Goal: Transaction & Acquisition: Purchase product/service

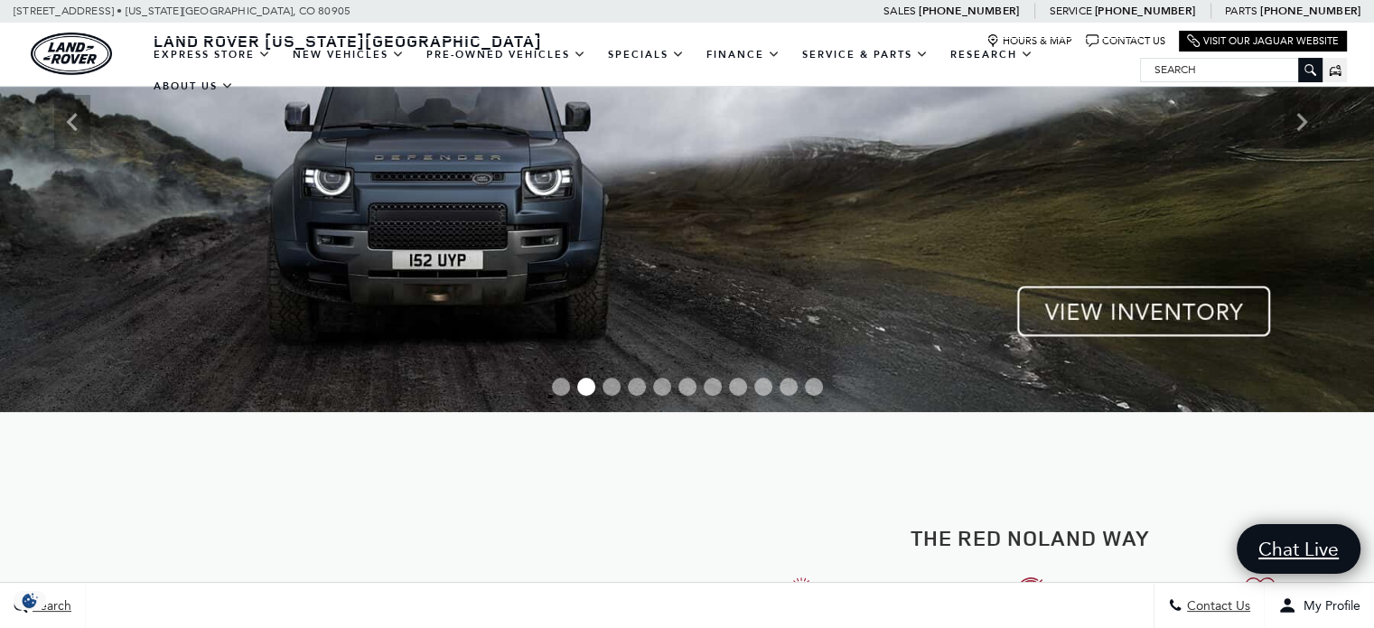
scroll to position [181, 0]
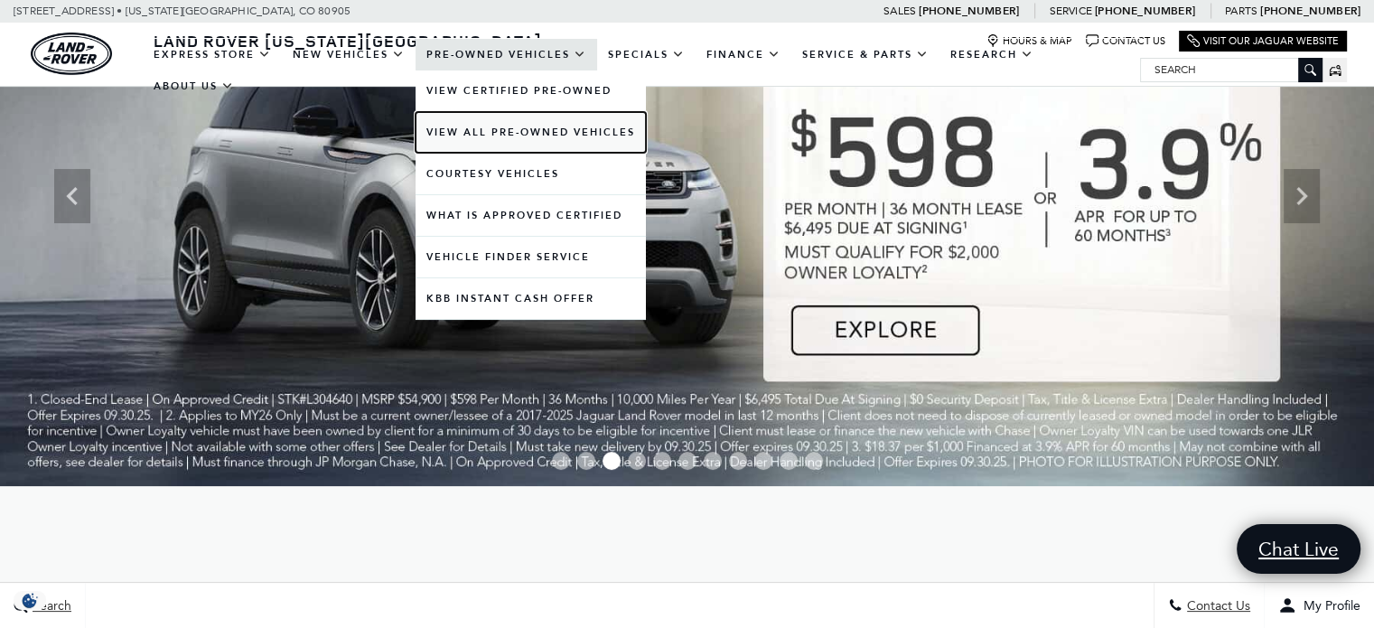
click at [541, 131] on link "View All Pre-Owned Vehicles" at bounding box center [530, 132] width 230 height 41
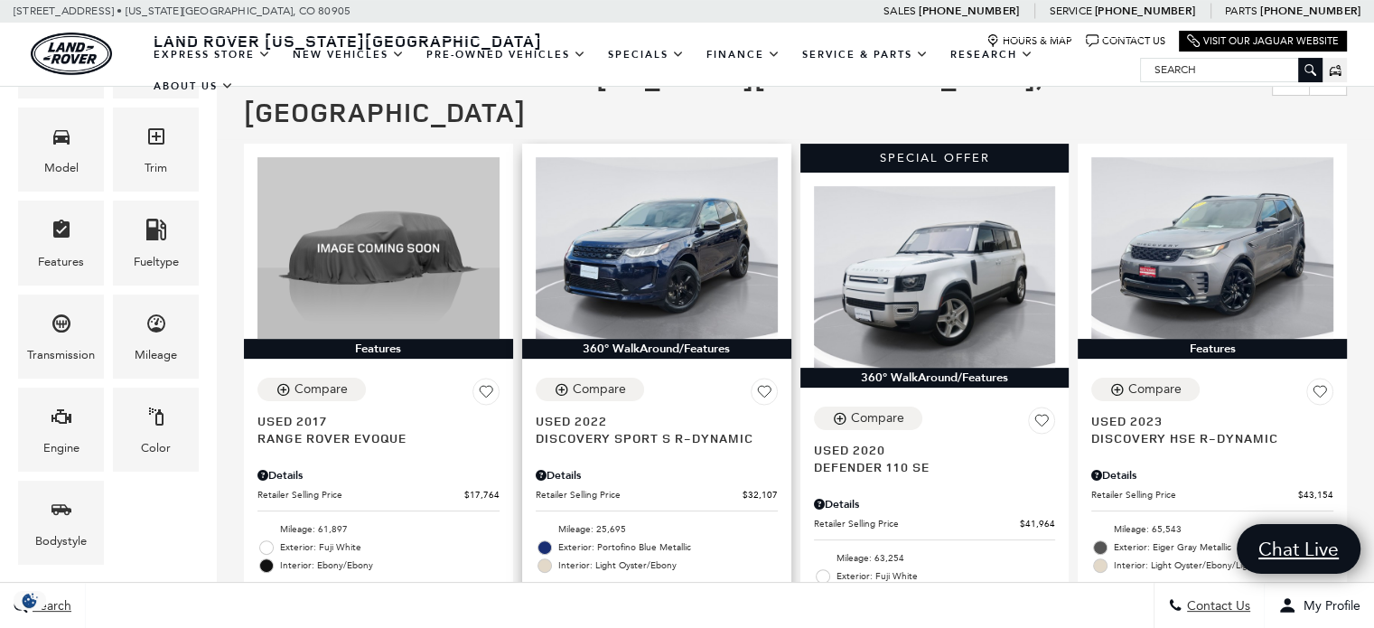
scroll to position [420, 0]
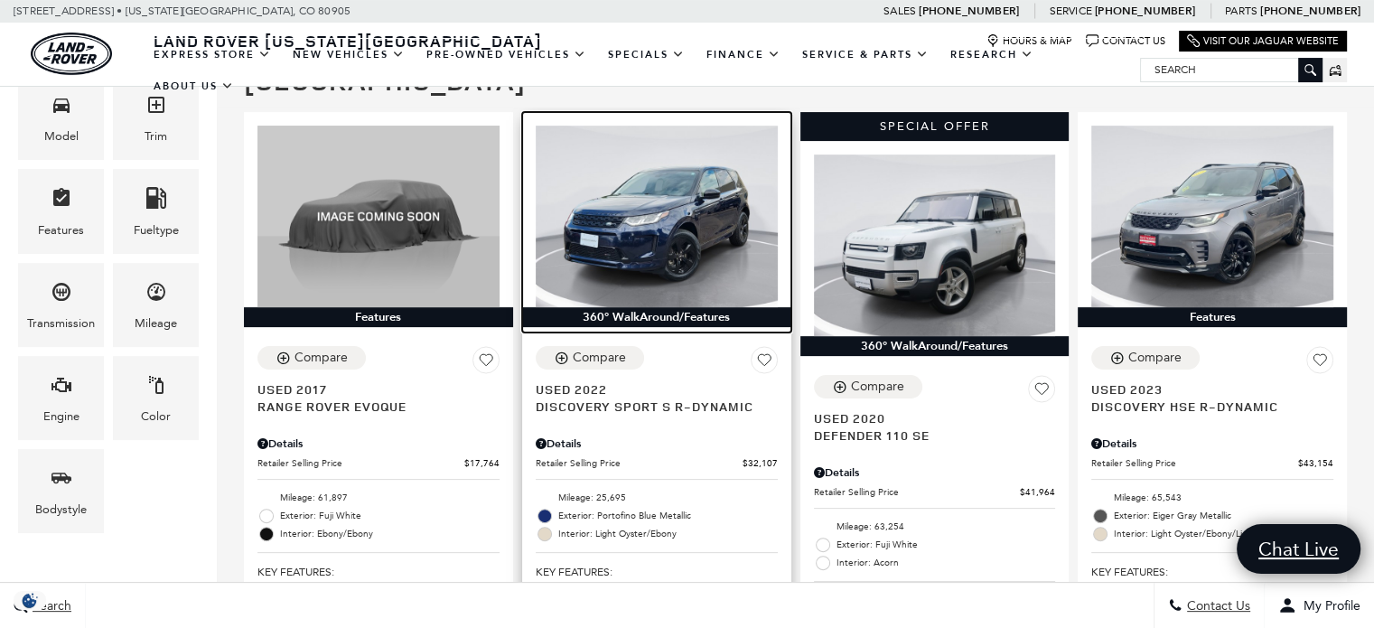
click at [654, 191] on img at bounding box center [657, 217] width 242 height 182
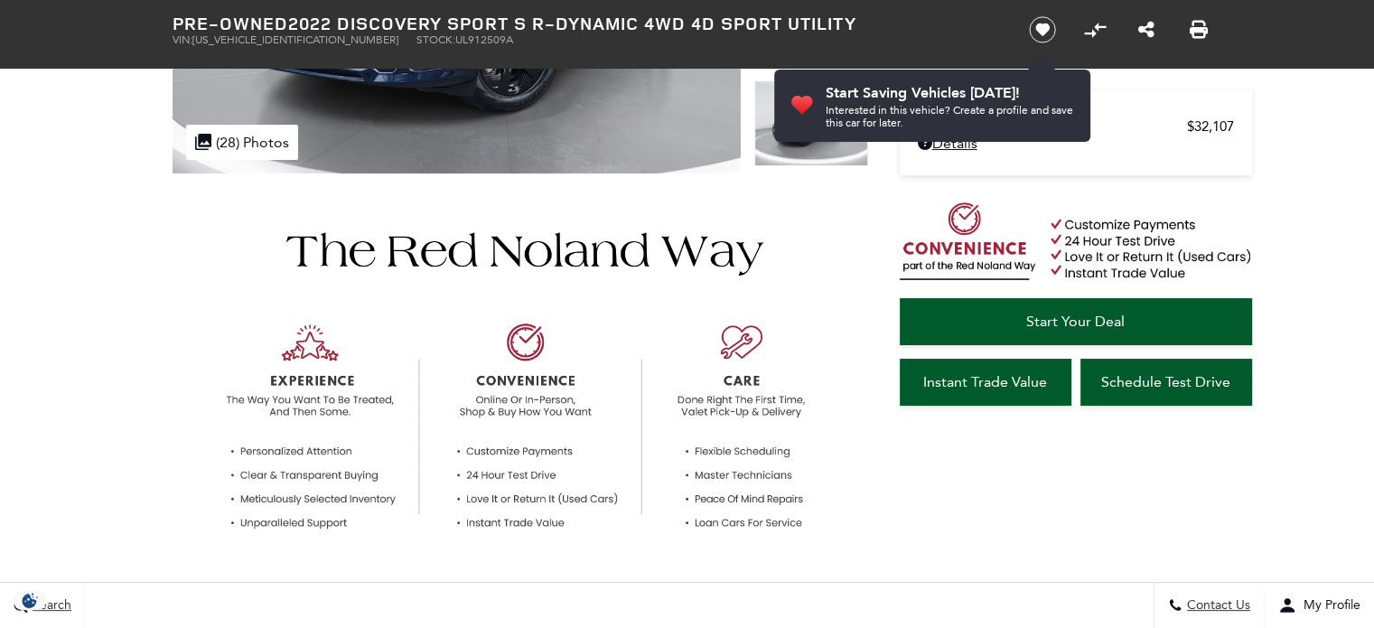
scroll to position [632, 0]
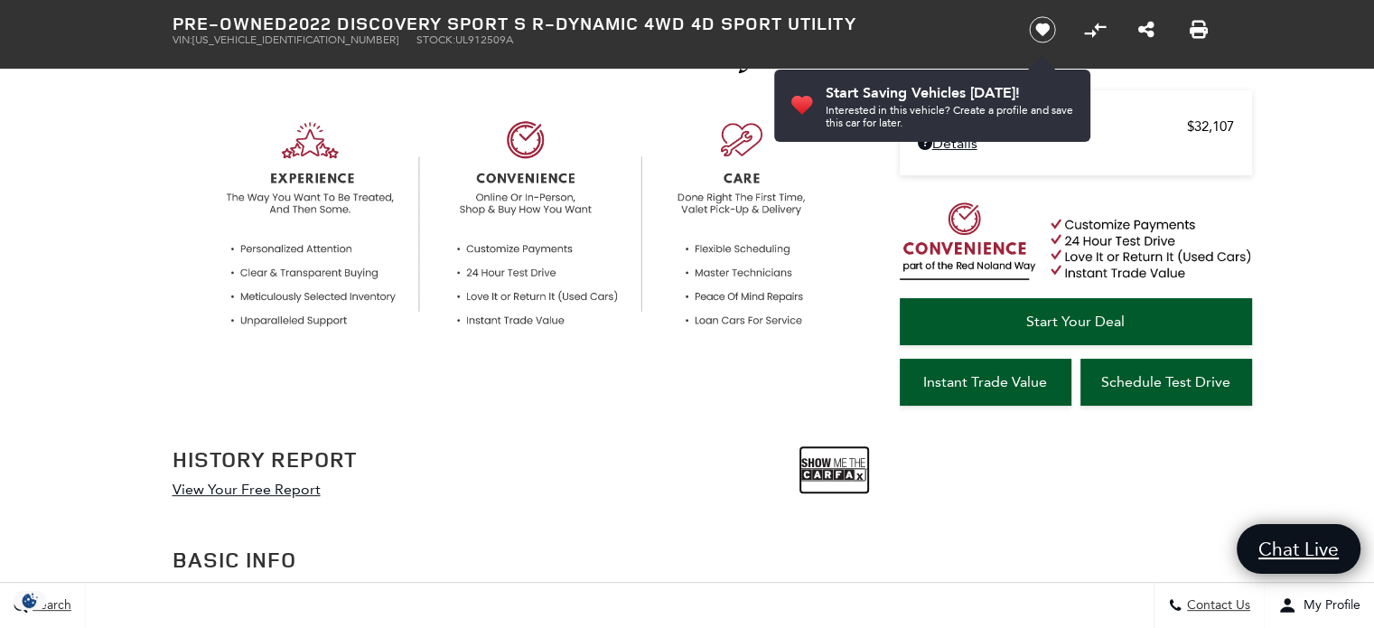
click at [837, 472] on img at bounding box center [834, 469] width 68 height 45
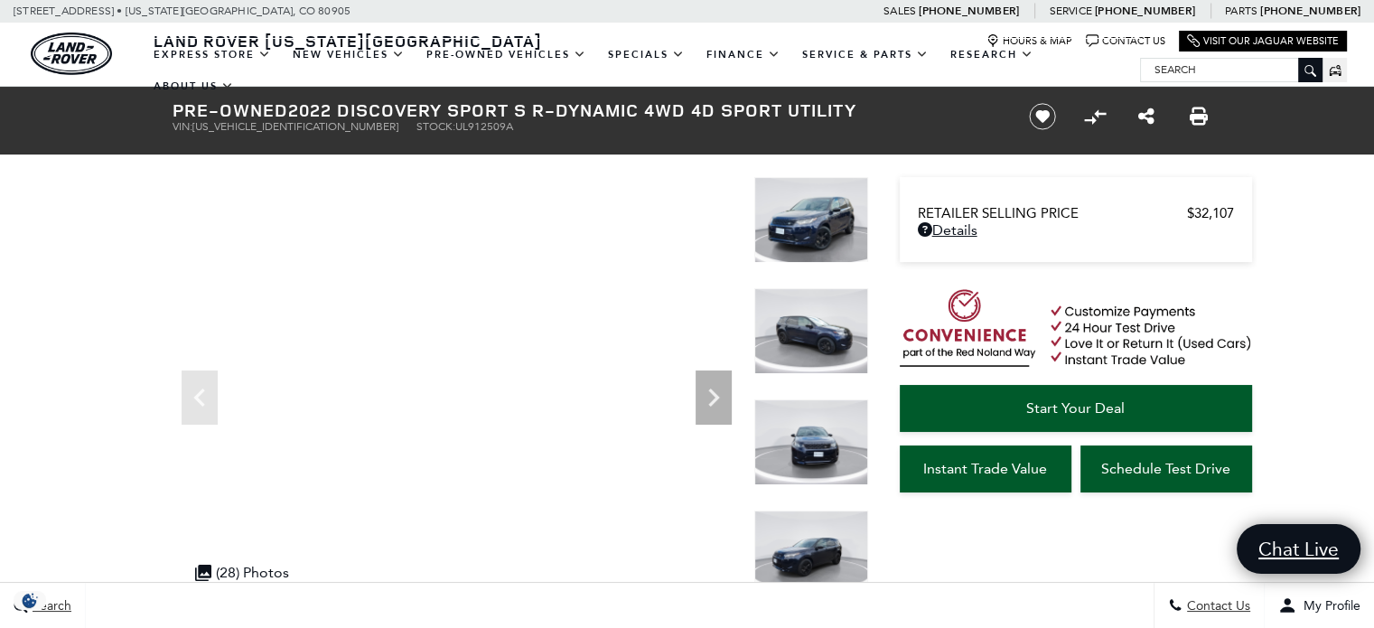
scroll to position [181, 0]
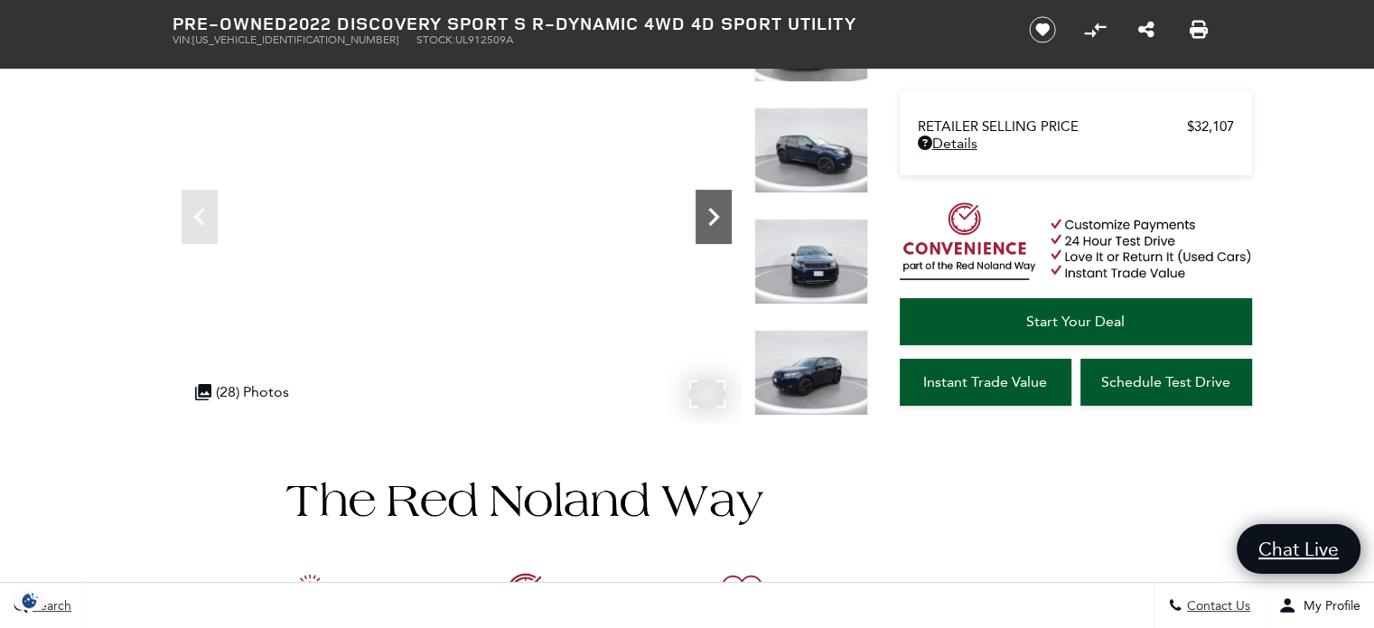
click at [722, 217] on icon "Next" at bounding box center [713, 217] width 36 height 36
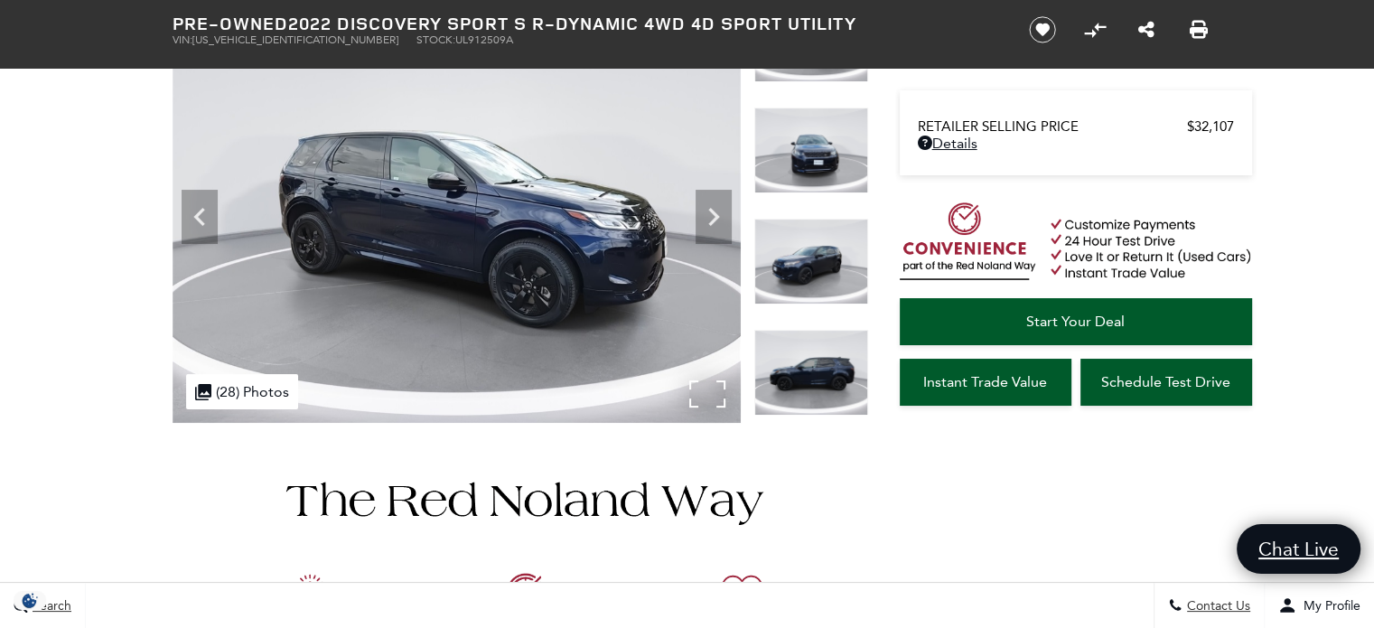
click at [260, 389] on div ".cls-1, .cls-3 { fill: #c50033; } .cls-1 { clip-rule: evenodd; } .cls-2 { clip-…" at bounding box center [242, 391] width 112 height 35
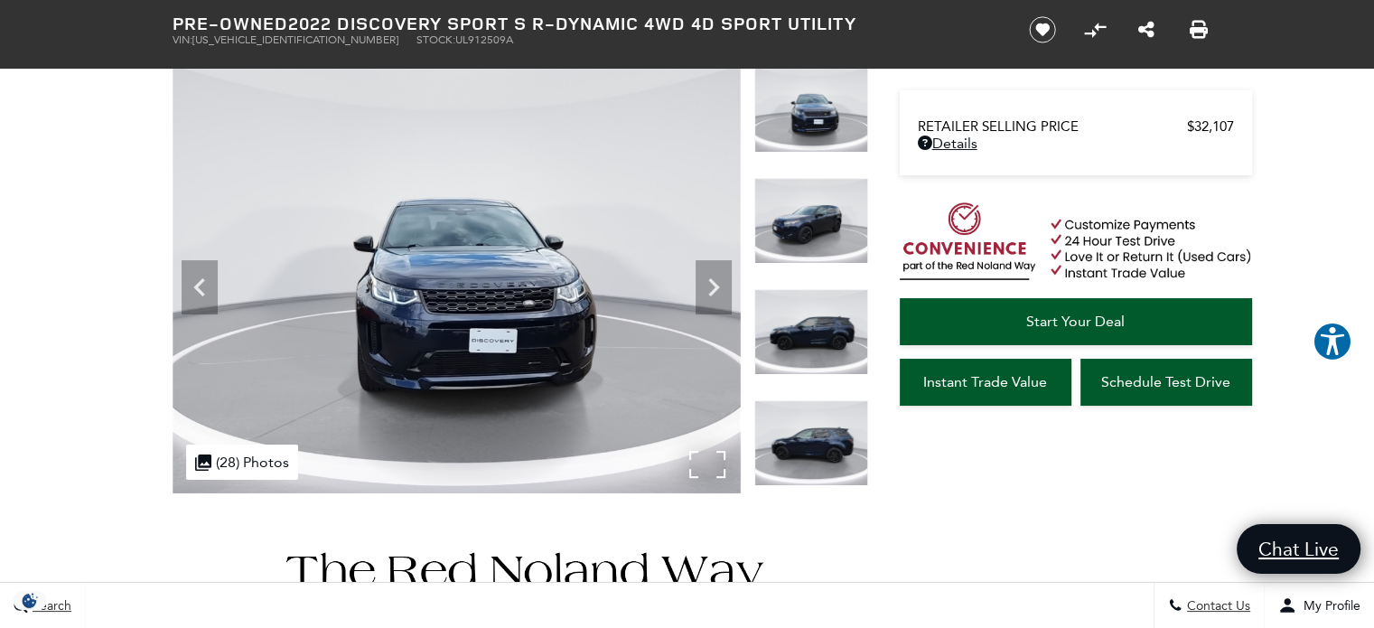
scroll to position [90, 0]
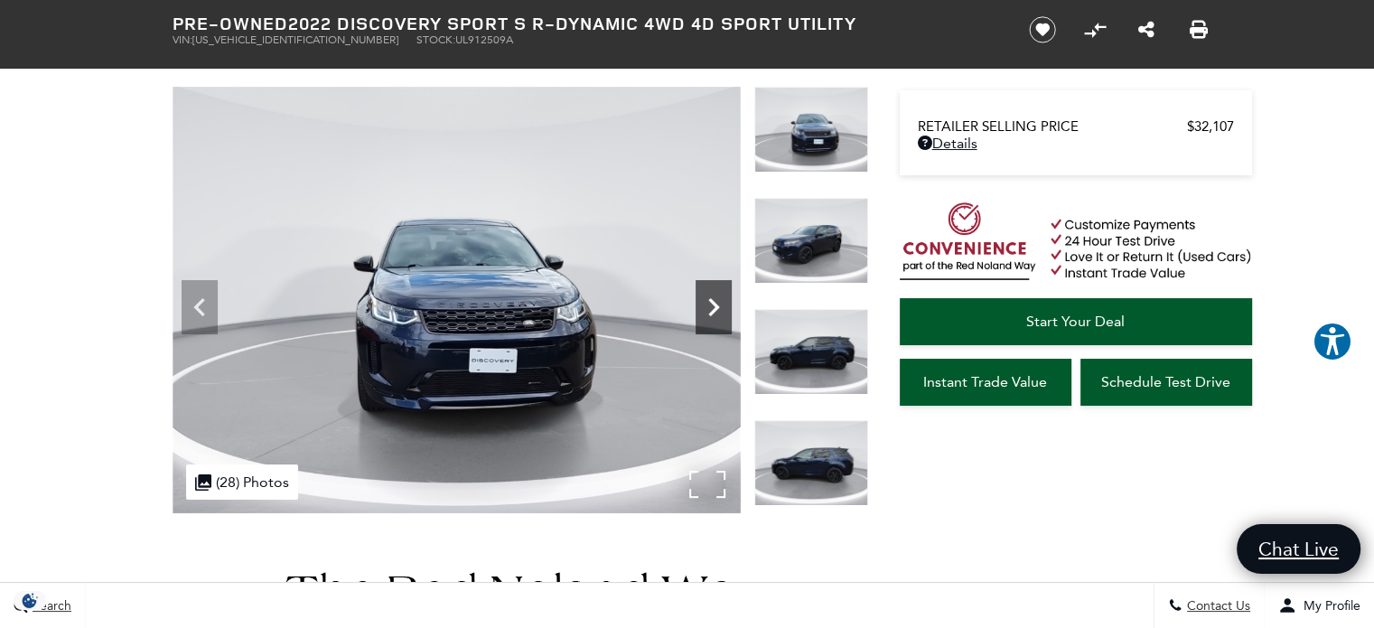
click at [714, 304] on icon "Next" at bounding box center [713, 307] width 11 height 18
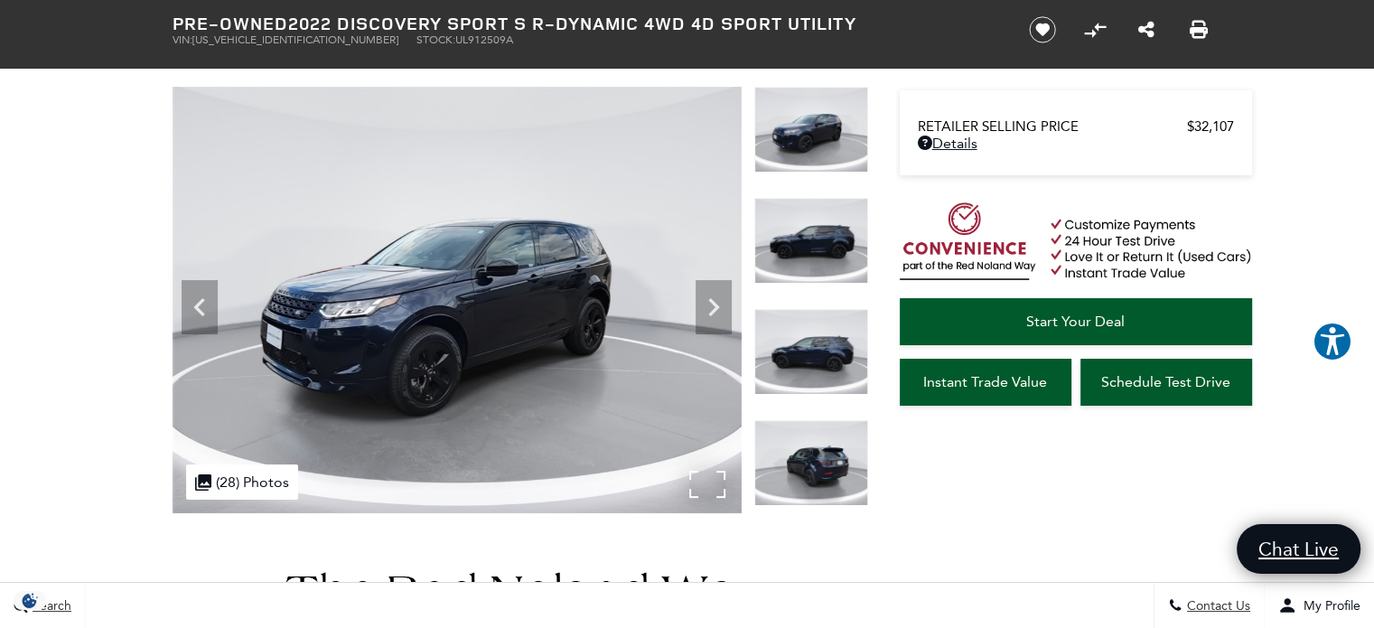
click at [571, 285] on img at bounding box center [456, 300] width 568 height 426
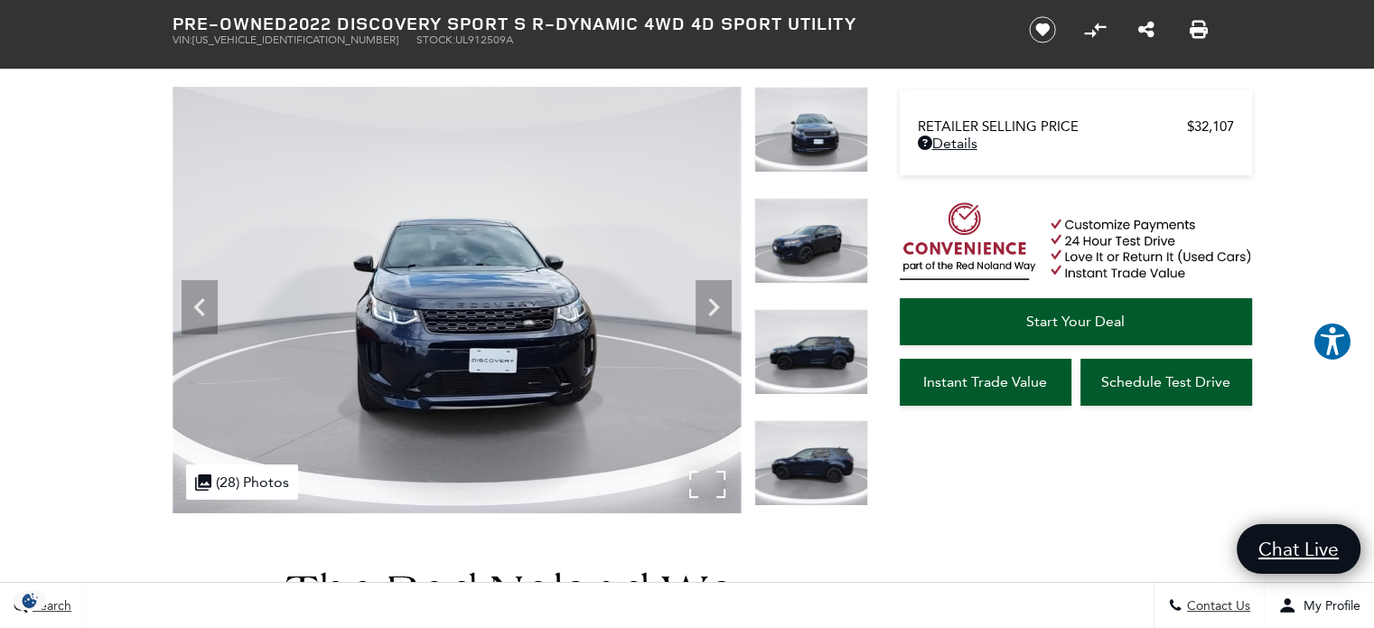
click at [476, 377] on img at bounding box center [456, 300] width 568 height 426
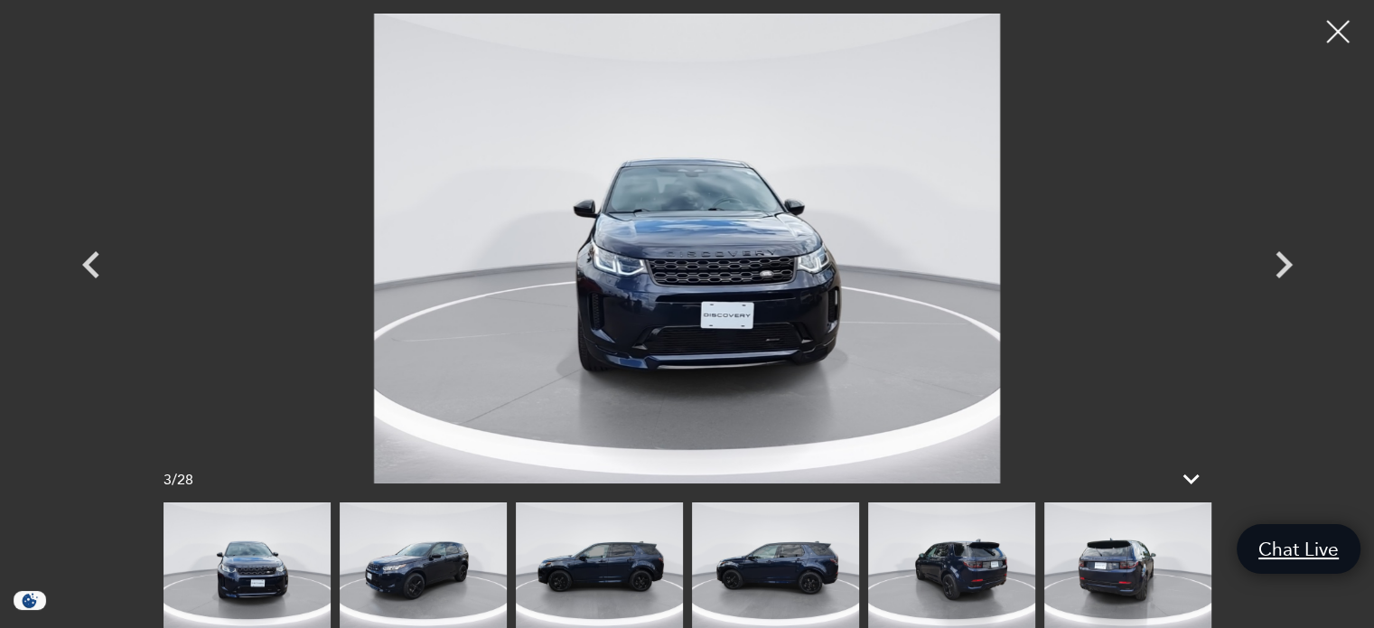
scroll to position [361, 0]
click at [974, 577] on img at bounding box center [951, 565] width 167 height 126
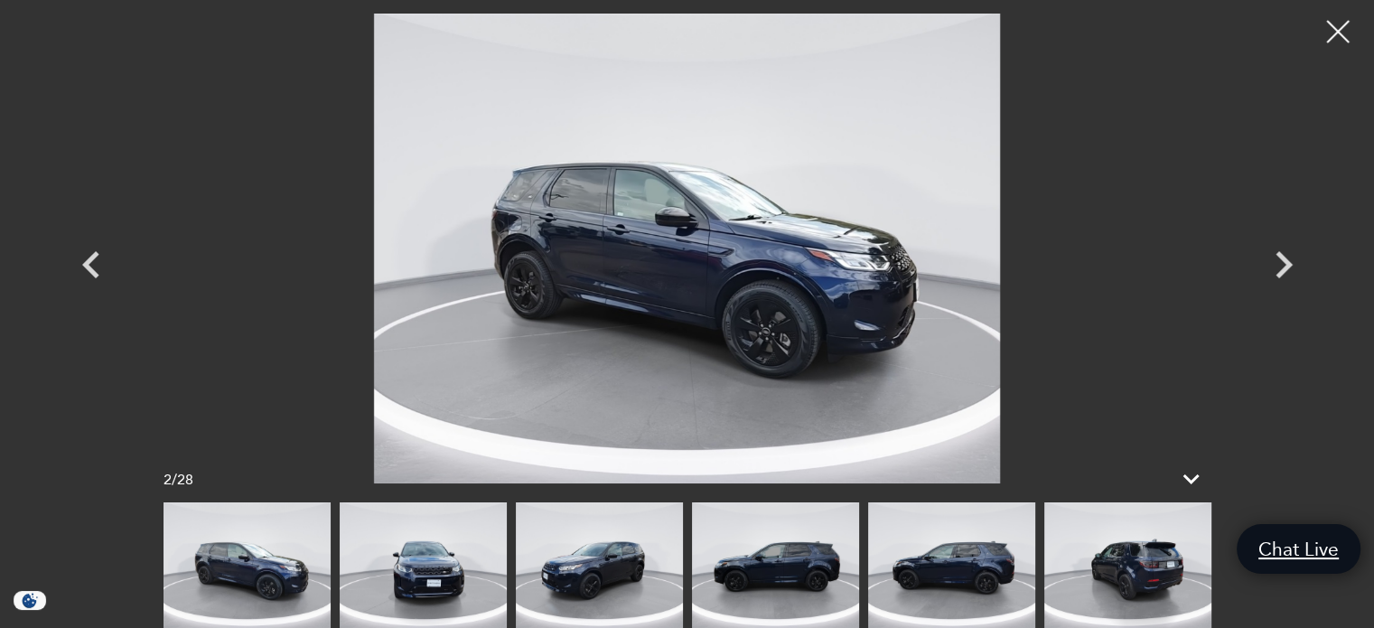
click at [1138, 561] on img at bounding box center [1127, 565] width 167 height 126
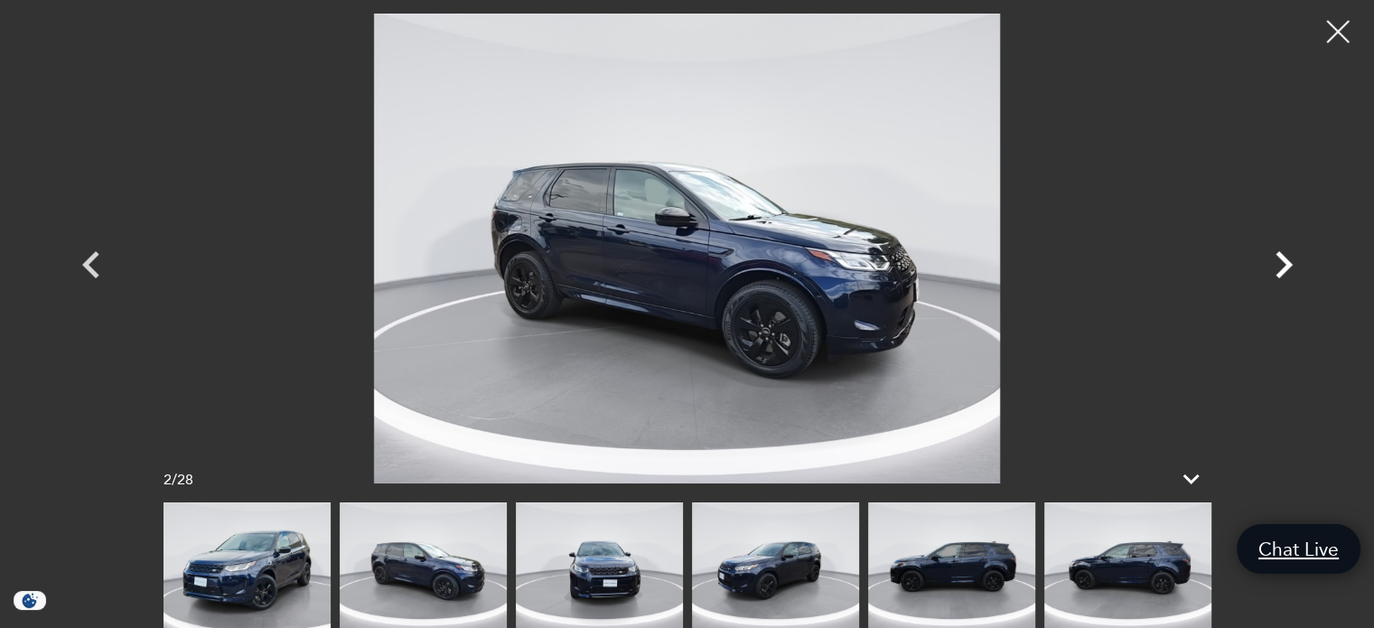
click at [1285, 266] on icon "Next" at bounding box center [1283, 264] width 17 height 27
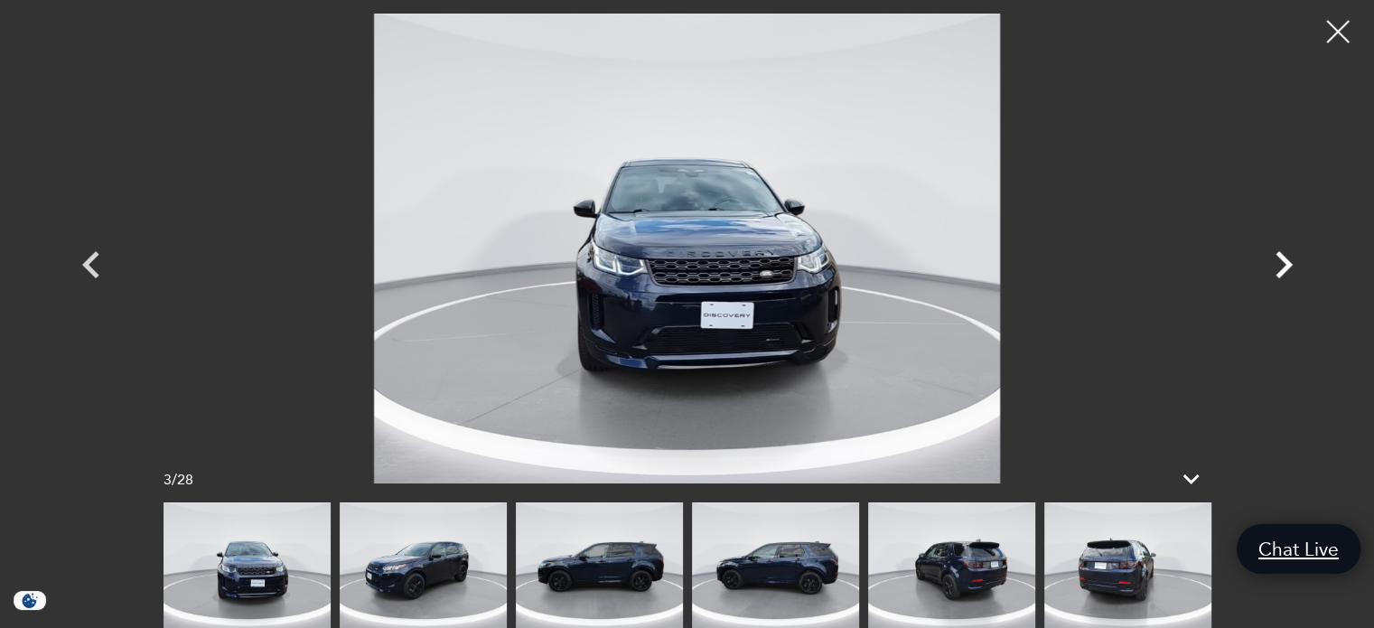
click at [1285, 266] on icon "Next" at bounding box center [1283, 264] width 17 height 27
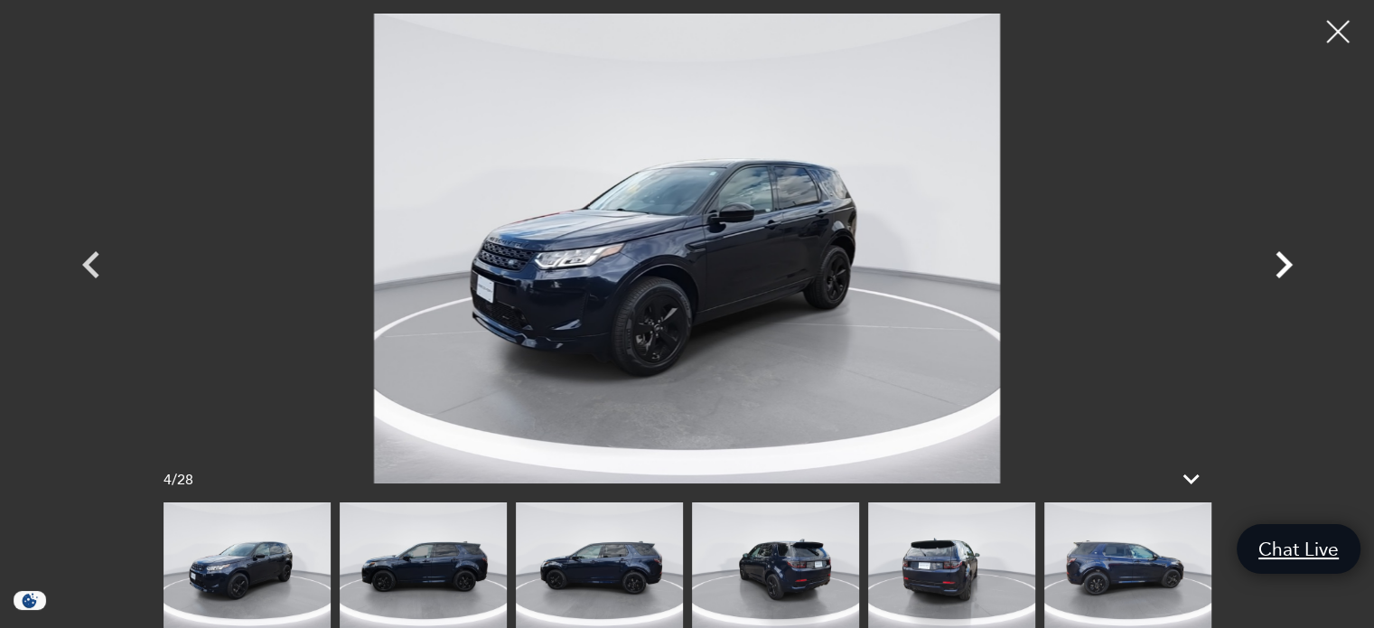
click at [1285, 266] on icon "Next" at bounding box center [1283, 264] width 17 height 27
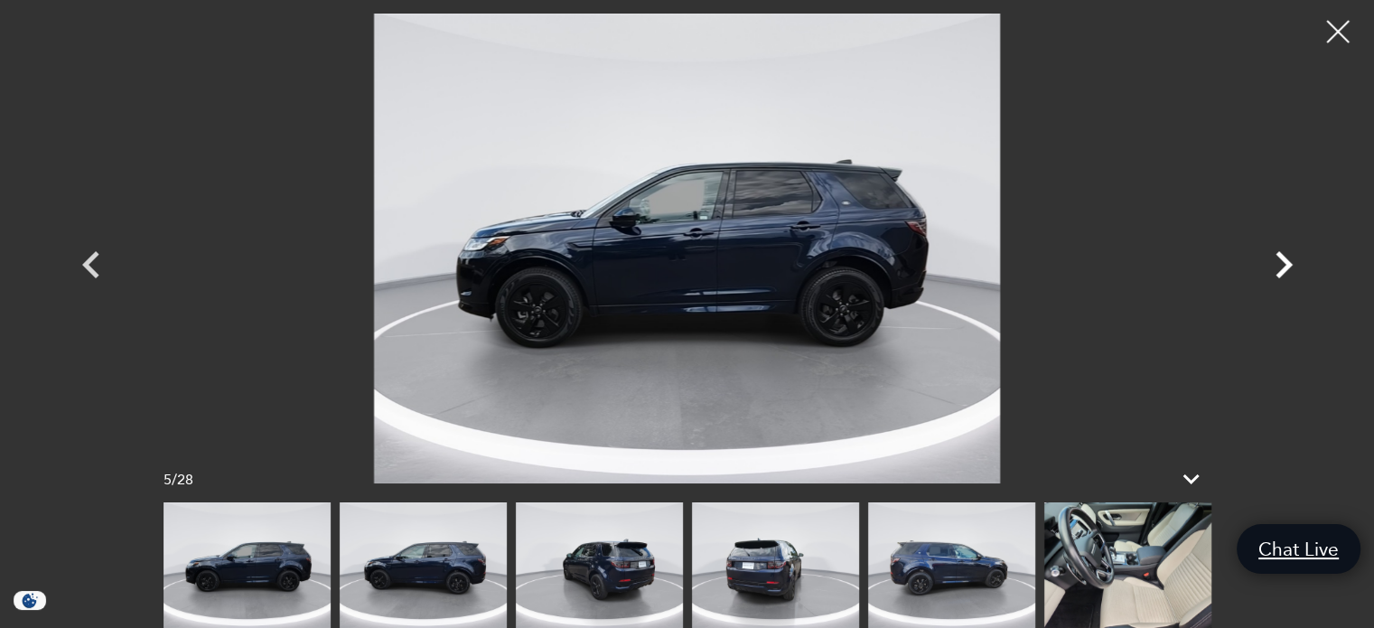
click at [1285, 266] on icon "Next" at bounding box center [1283, 264] width 17 height 27
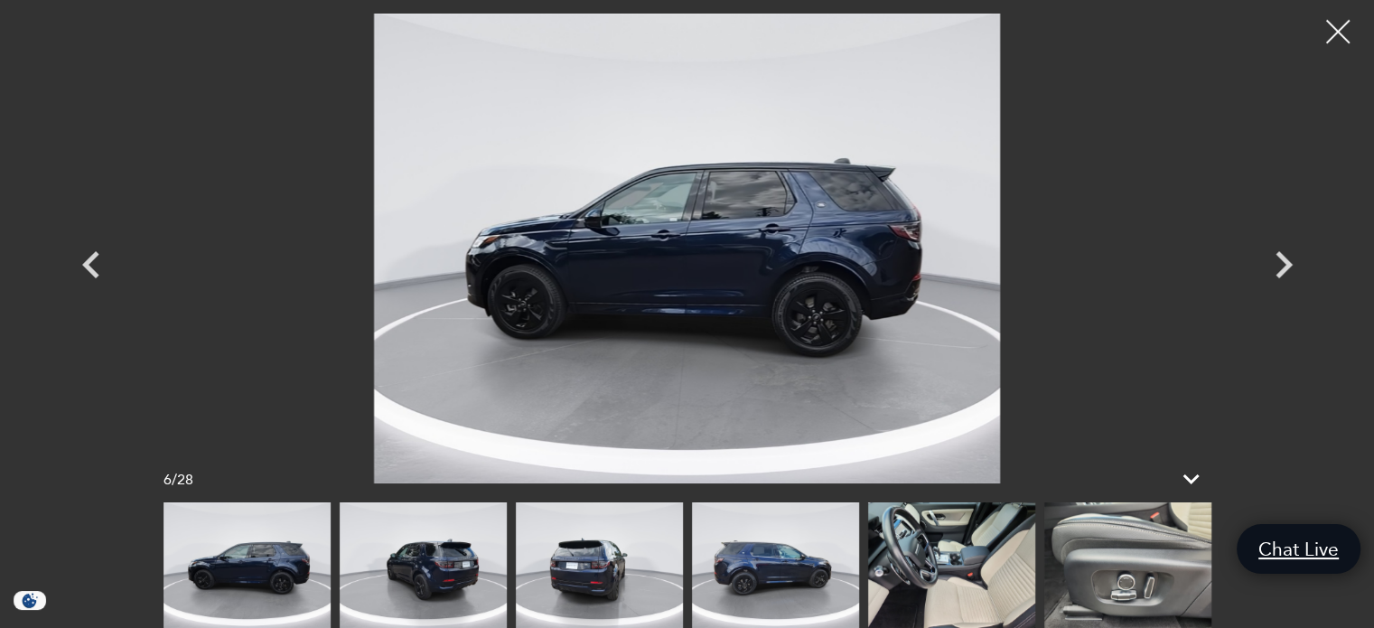
click at [1340, 33] on div at bounding box center [1338, 32] width 48 height 48
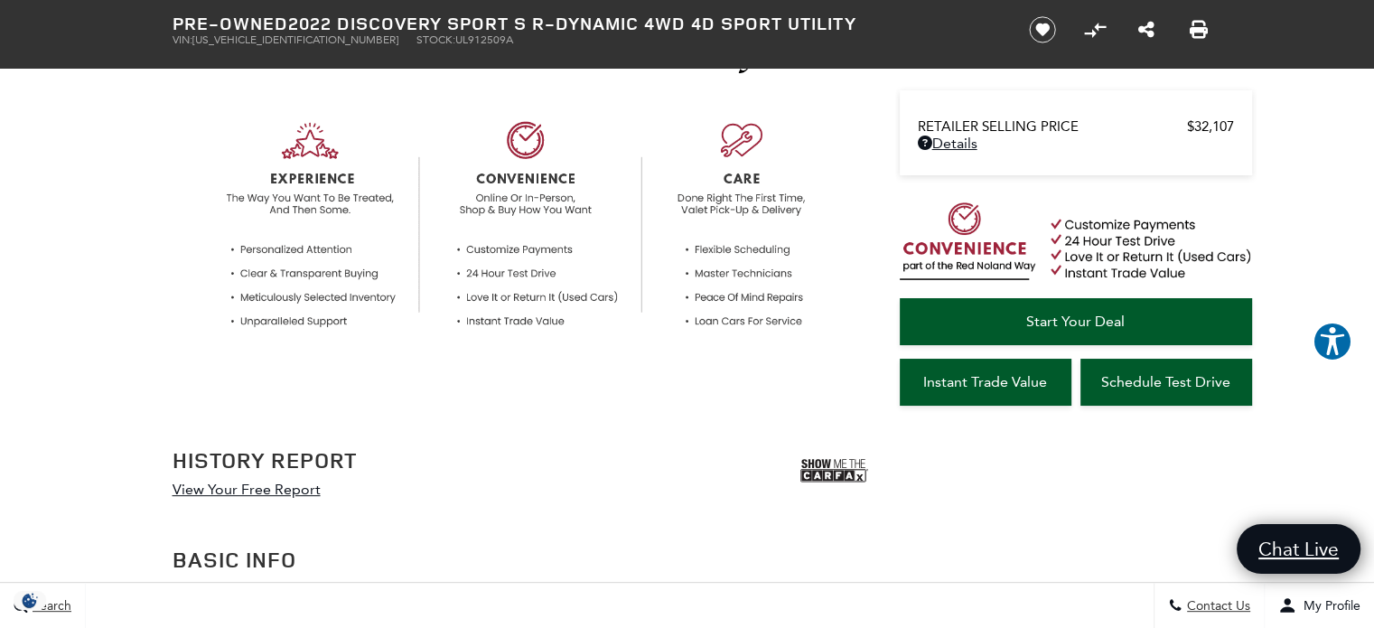
scroll to position [0, 0]
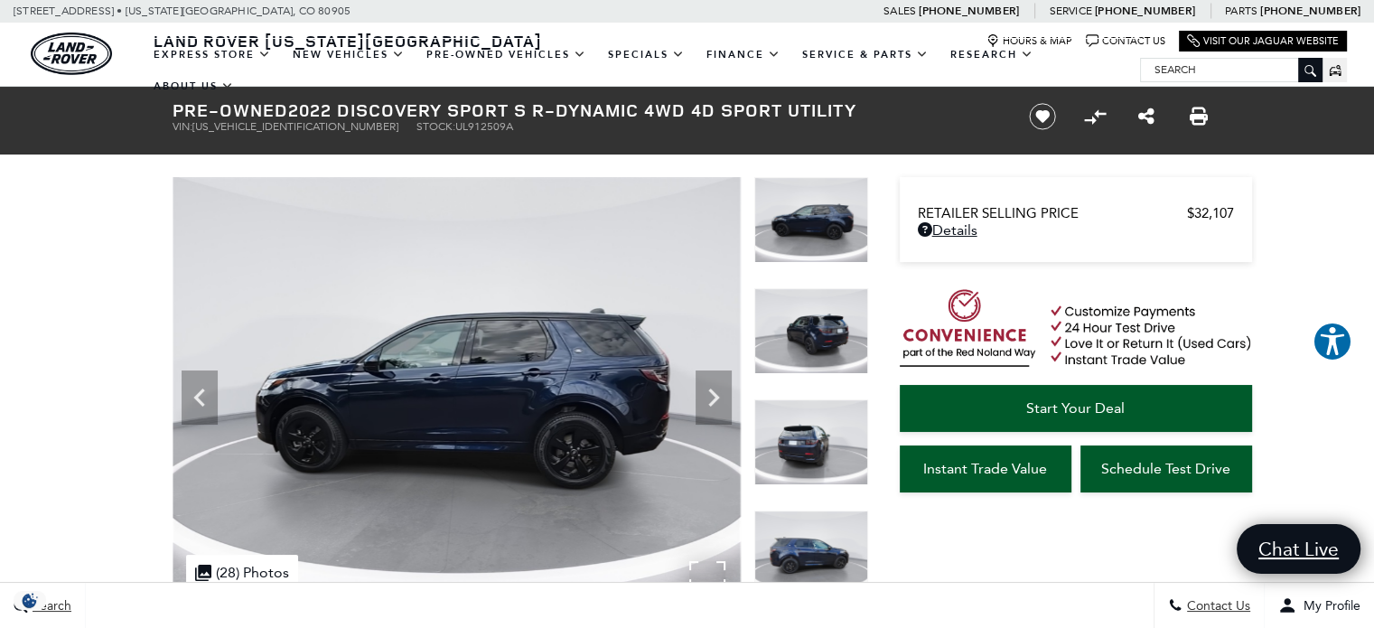
click at [556, 402] on img at bounding box center [456, 390] width 568 height 426
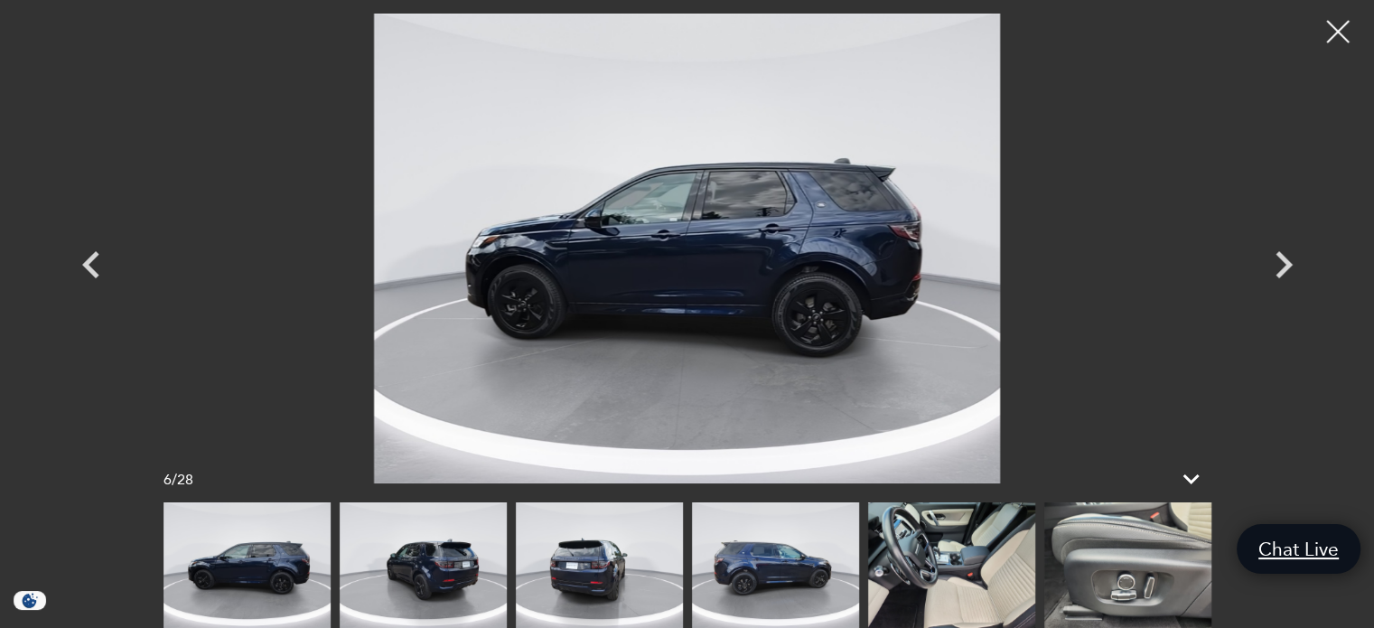
click at [1011, 545] on img at bounding box center [951, 565] width 167 height 126
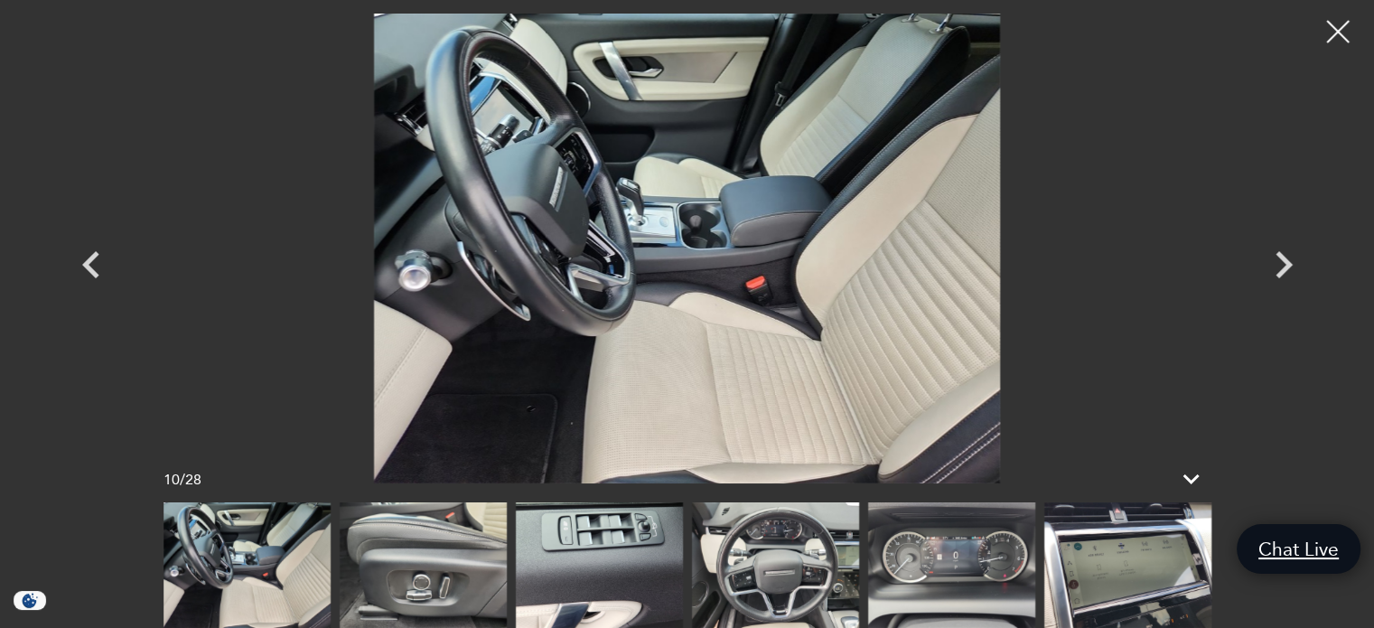
click at [1087, 575] on img at bounding box center [1127, 565] width 167 height 126
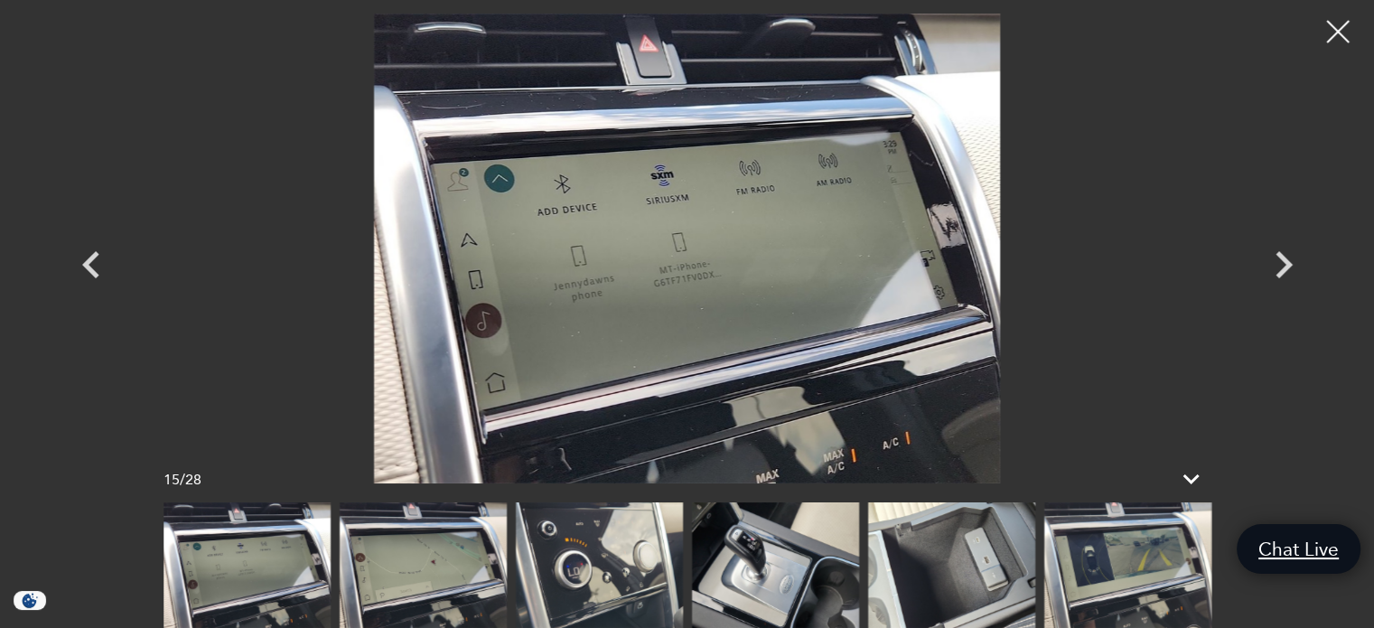
scroll to position [271, 0]
click at [1108, 553] on img at bounding box center [1127, 565] width 167 height 126
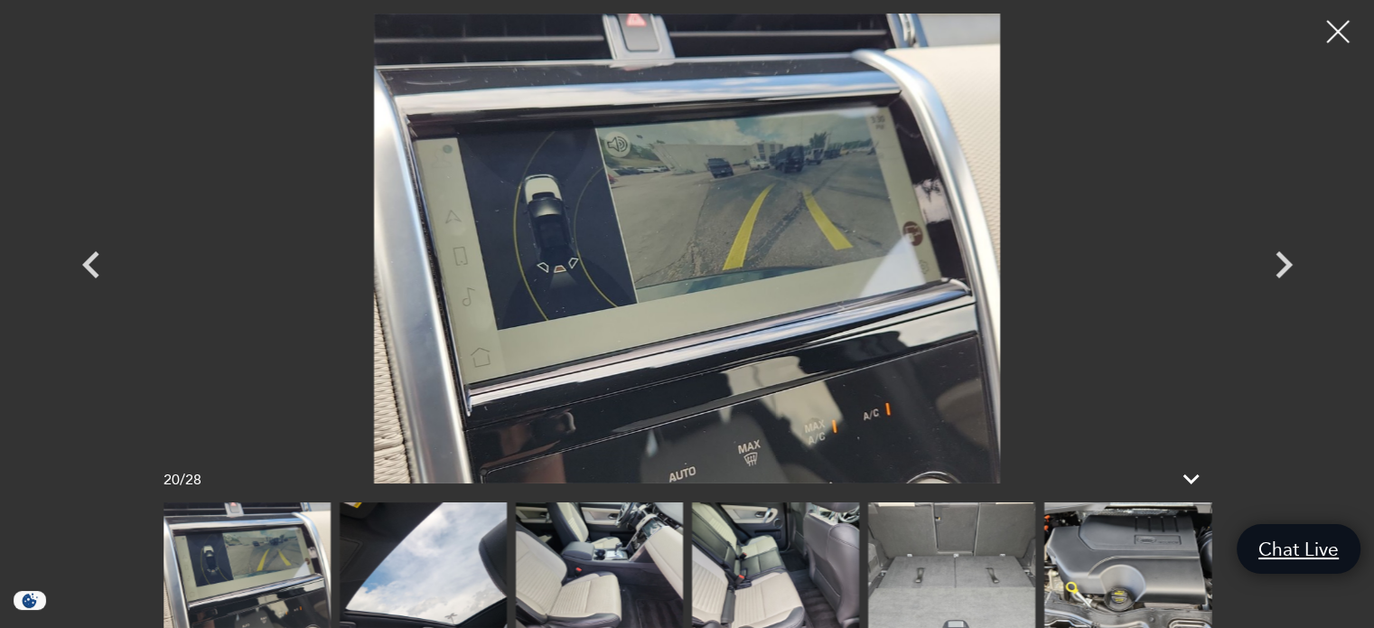
click at [759, 569] on img at bounding box center [775, 565] width 167 height 126
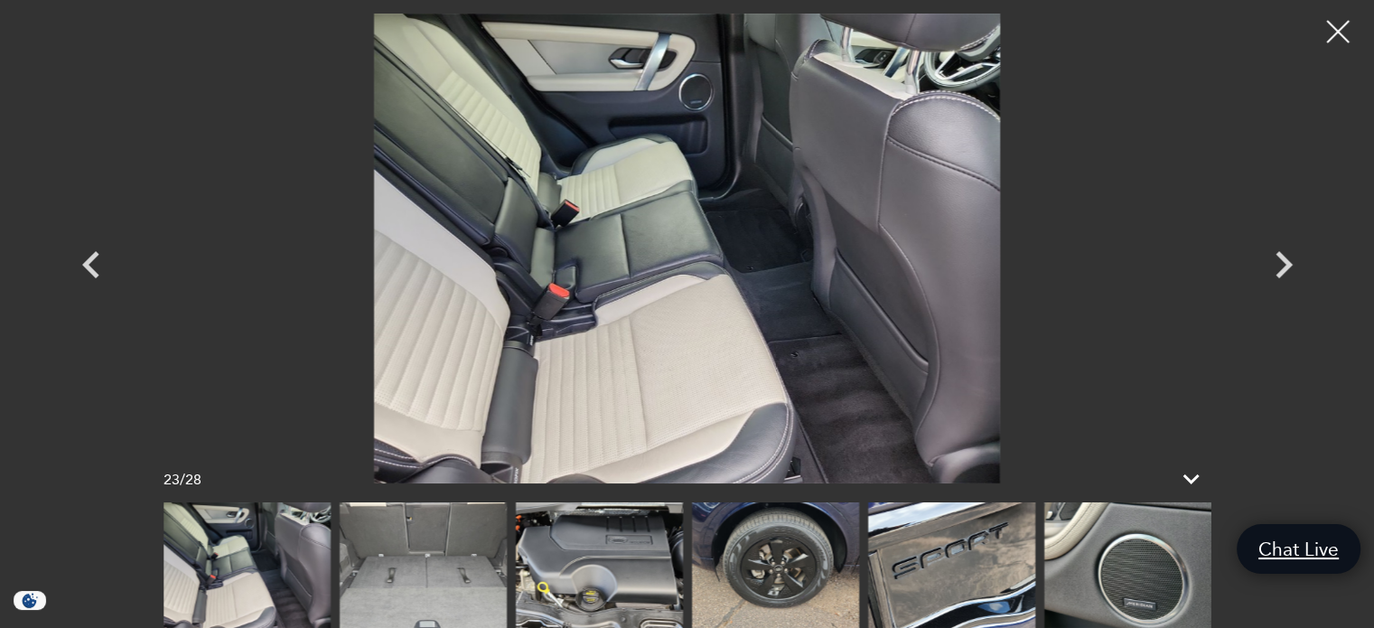
scroll to position [1535, 0]
click at [94, 268] on icon "Previous" at bounding box center [91, 265] width 54 height 54
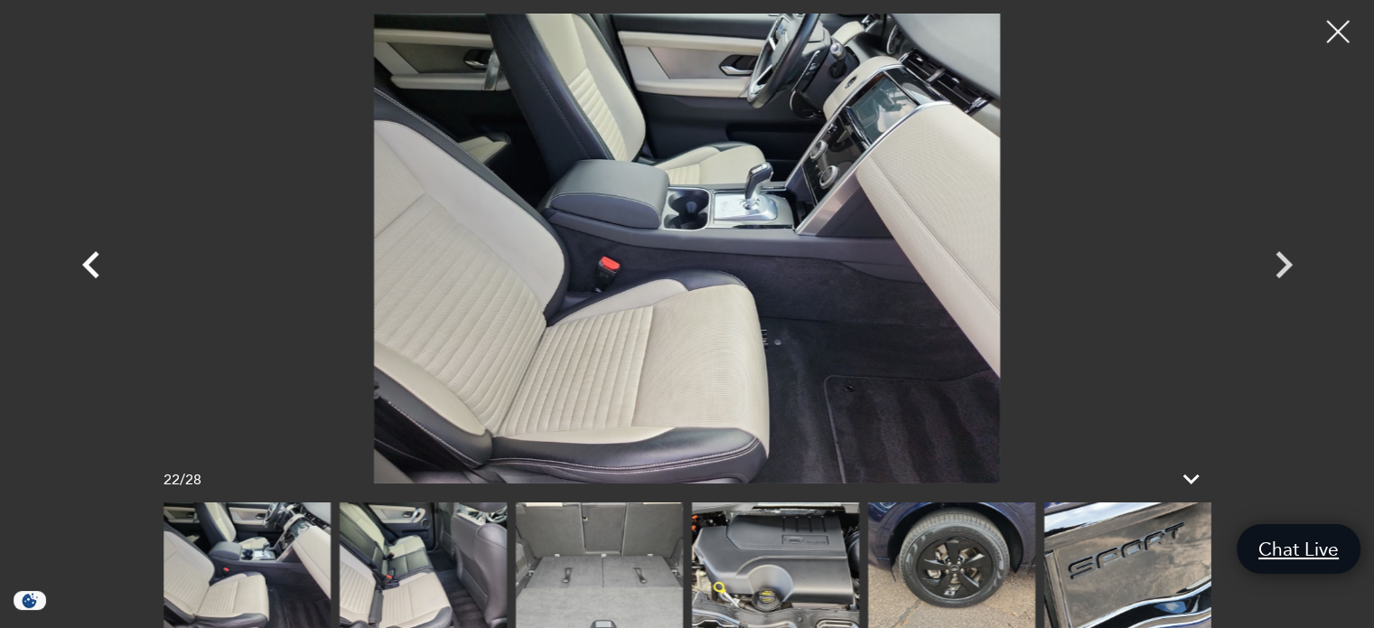
click at [90, 270] on icon "Previous" at bounding box center [90, 264] width 17 height 27
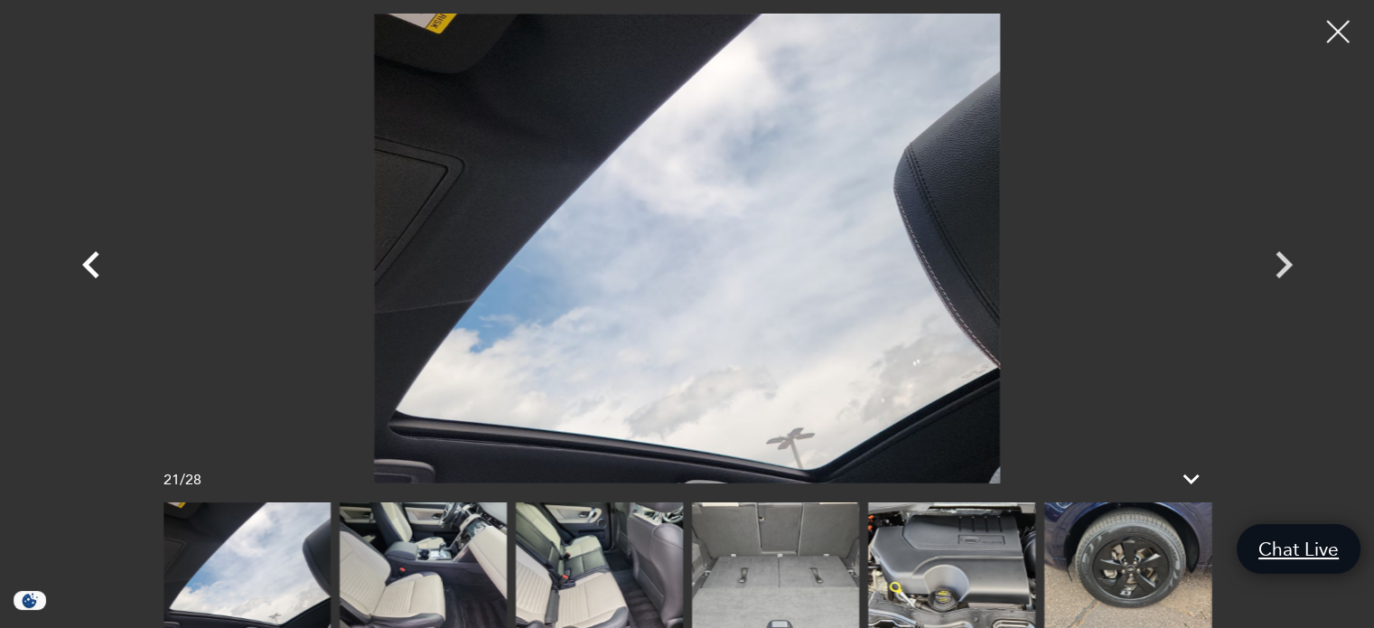
click at [90, 271] on icon "Previous" at bounding box center [90, 264] width 17 height 27
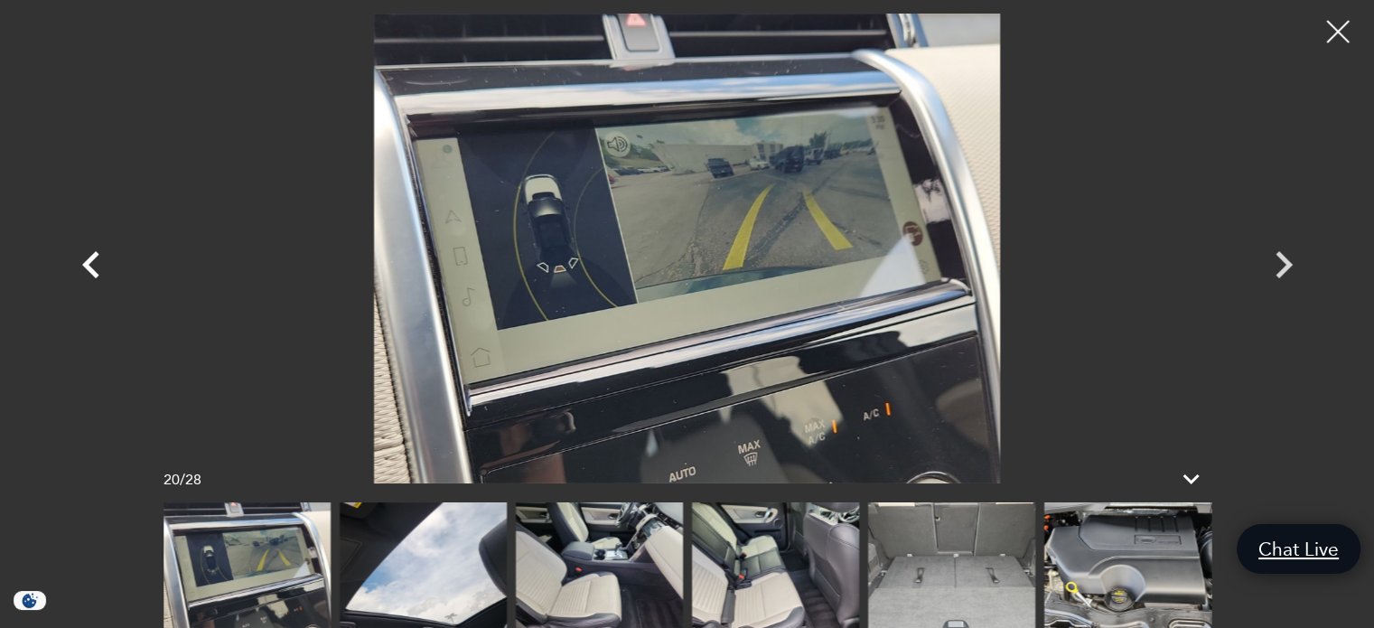
click at [89, 272] on icon "Previous" at bounding box center [90, 264] width 17 height 27
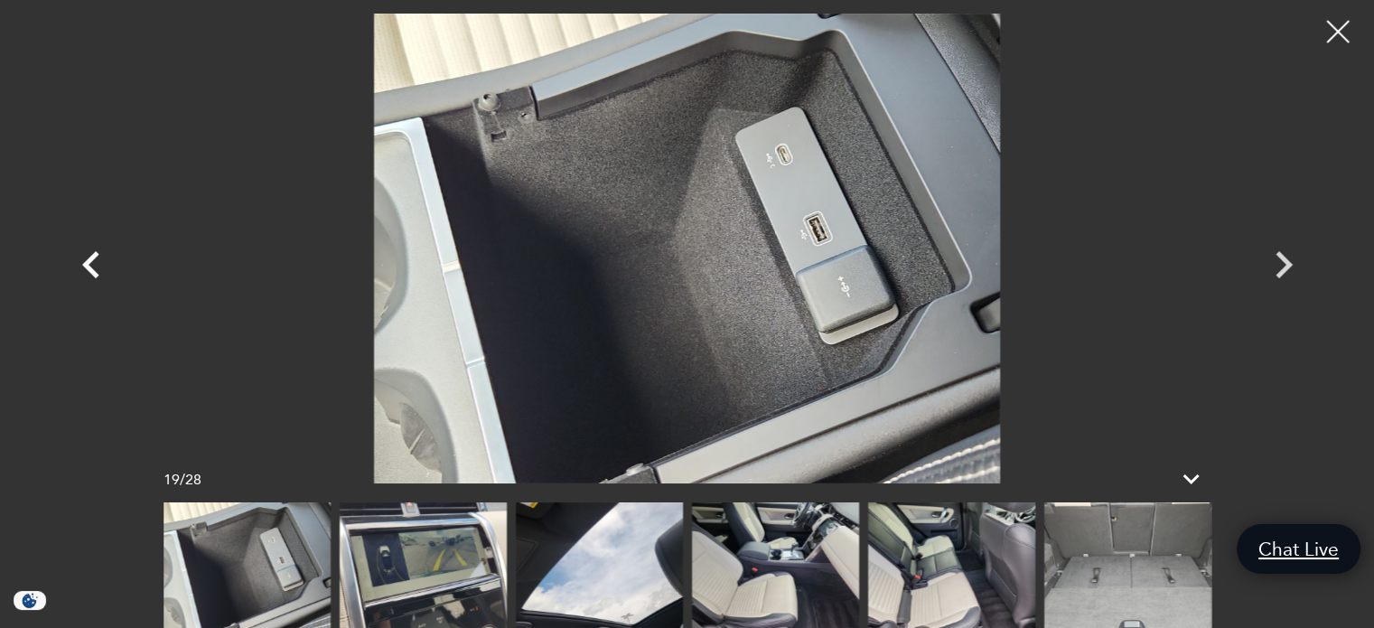
click at [89, 272] on icon "Previous" at bounding box center [90, 264] width 17 height 27
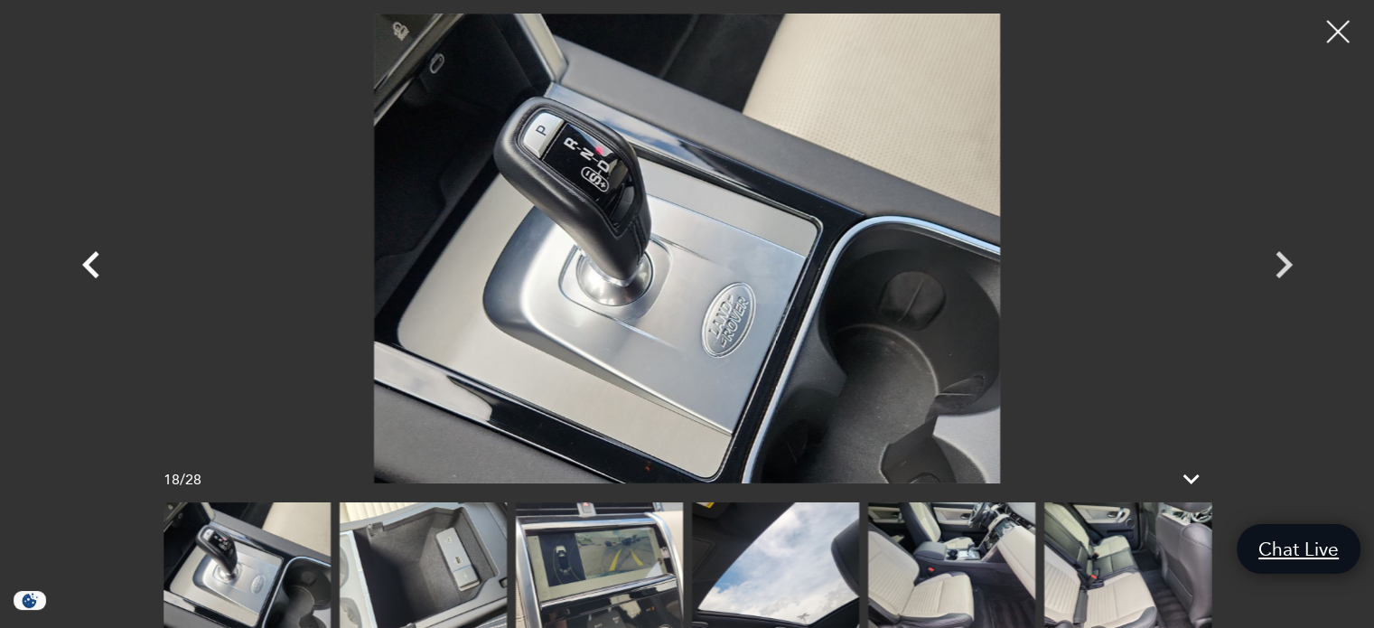
click at [89, 272] on icon "Previous" at bounding box center [90, 264] width 17 height 27
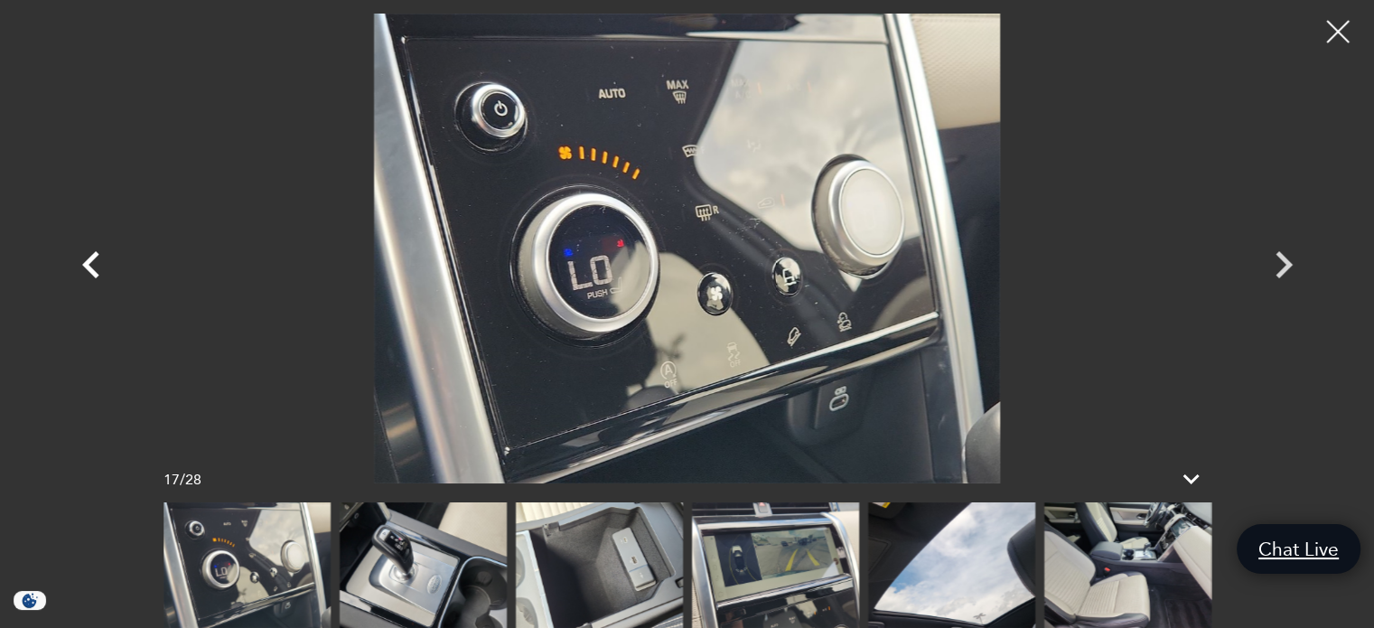
click at [89, 272] on icon "Previous" at bounding box center [90, 264] width 17 height 27
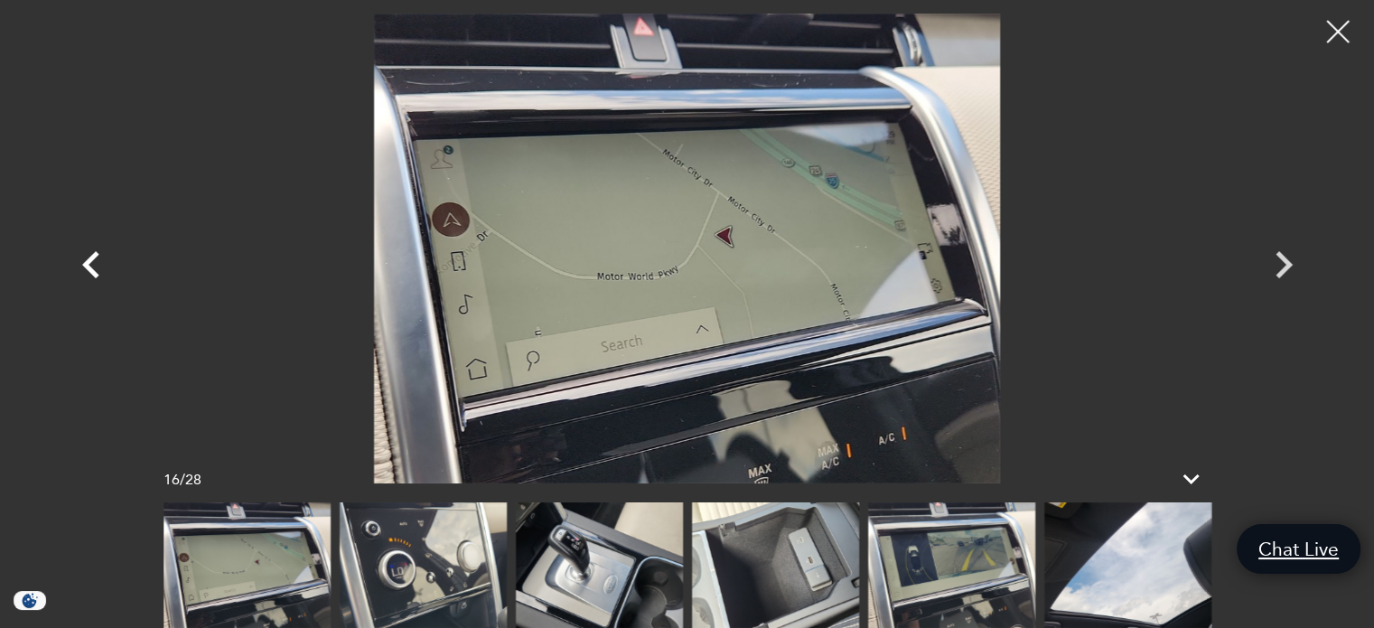
click at [94, 261] on icon "Previous" at bounding box center [91, 265] width 54 height 54
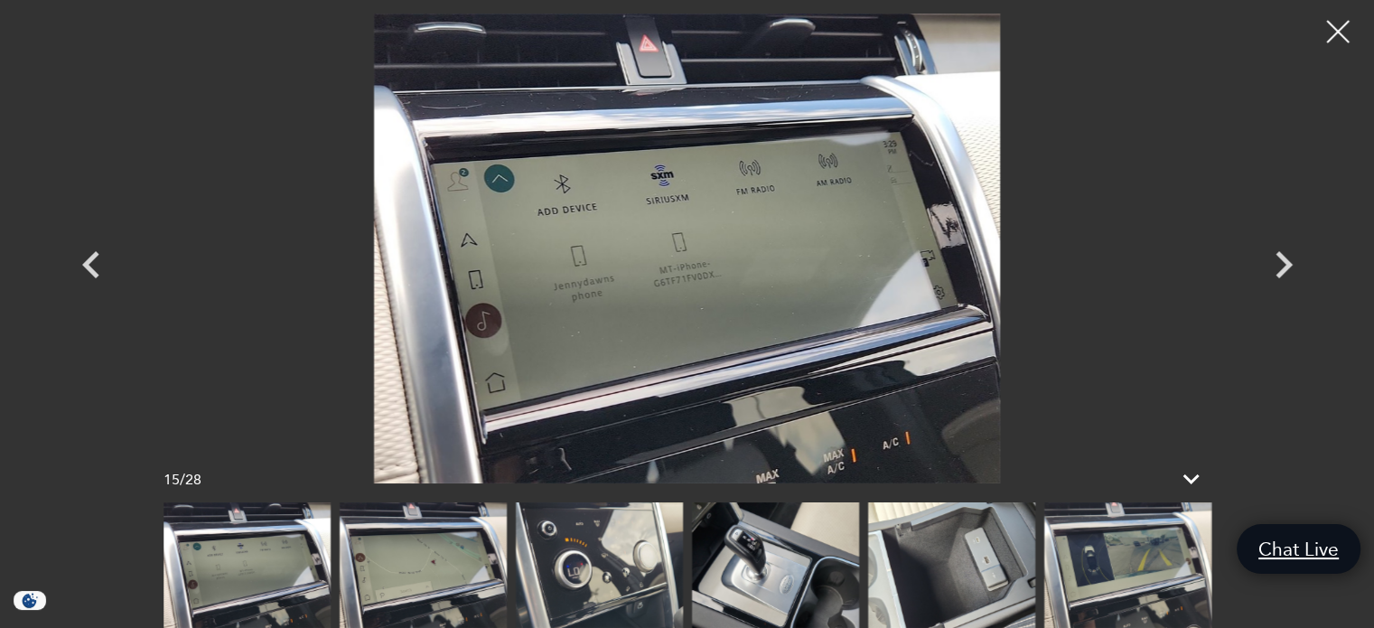
scroll to position [1806, 0]
click at [93, 261] on icon "Previous" at bounding box center [91, 265] width 54 height 54
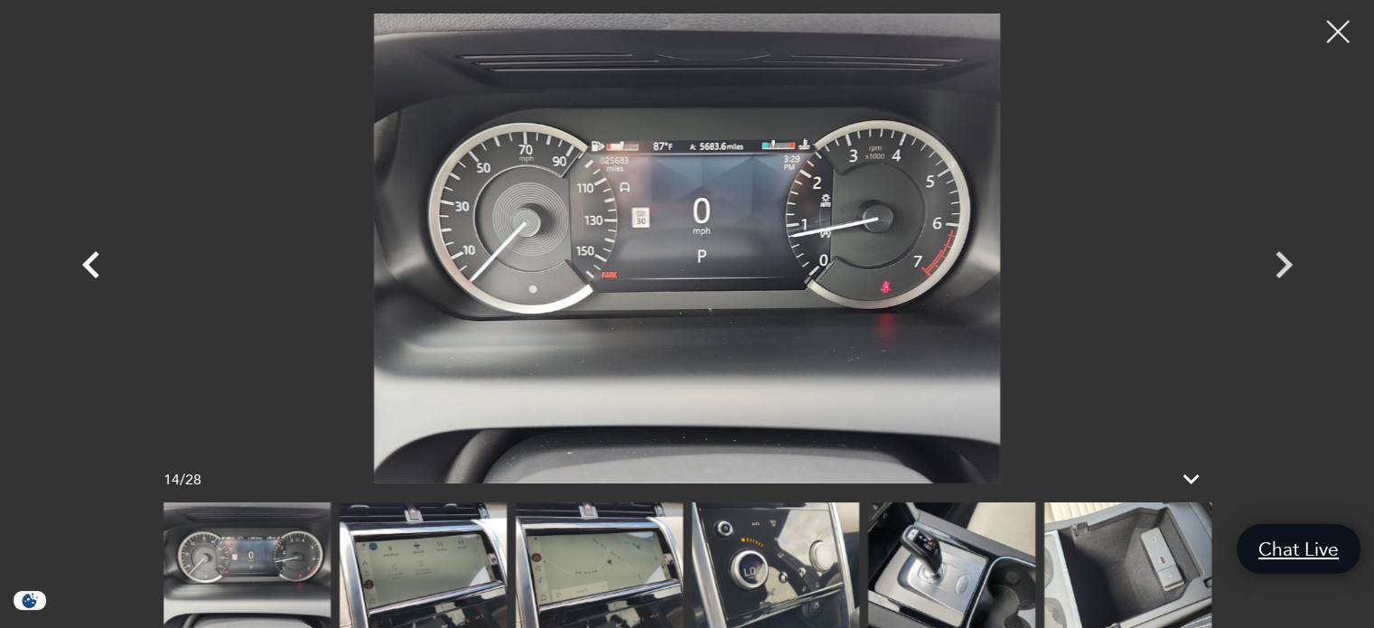
click at [96, 263] on icon "Previous" at bounding box center [91, 265] width 54 height 54
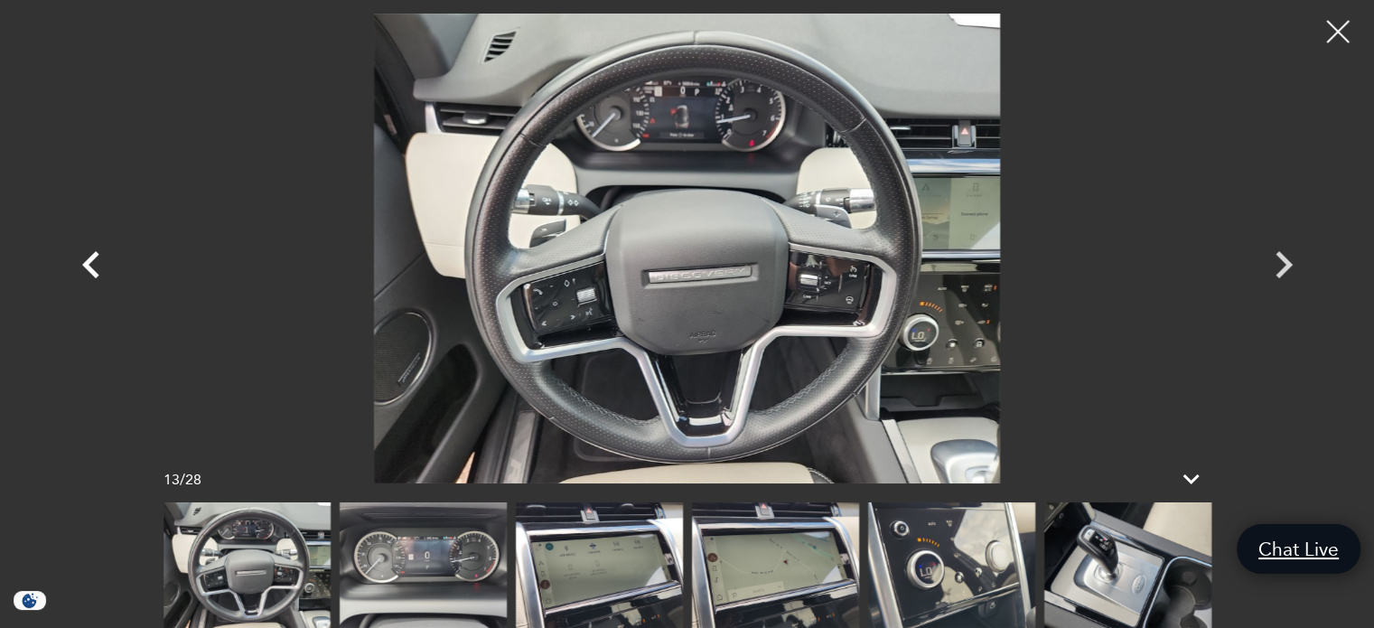
click at [94, 264] on icon "Previous" at bounding box center [91, 265] width 54 height 54
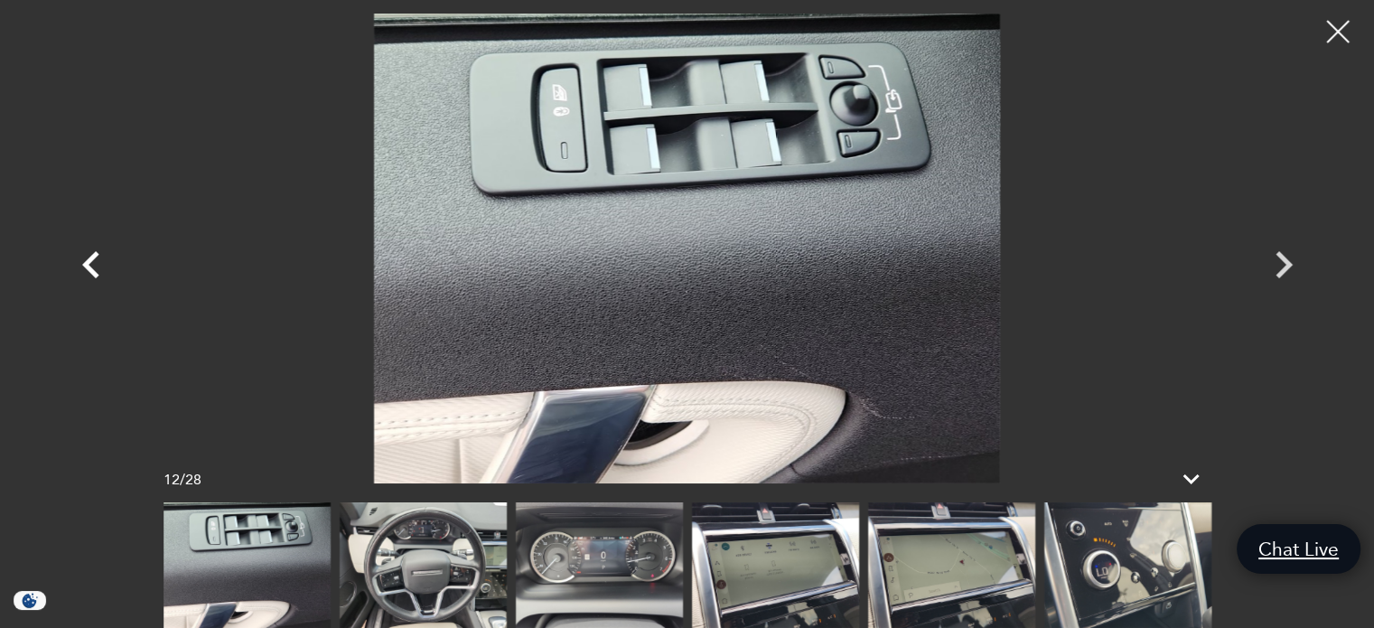
click at [94, 264] on icon "Previous" at bounding box center [91, 265] width 54 height 54
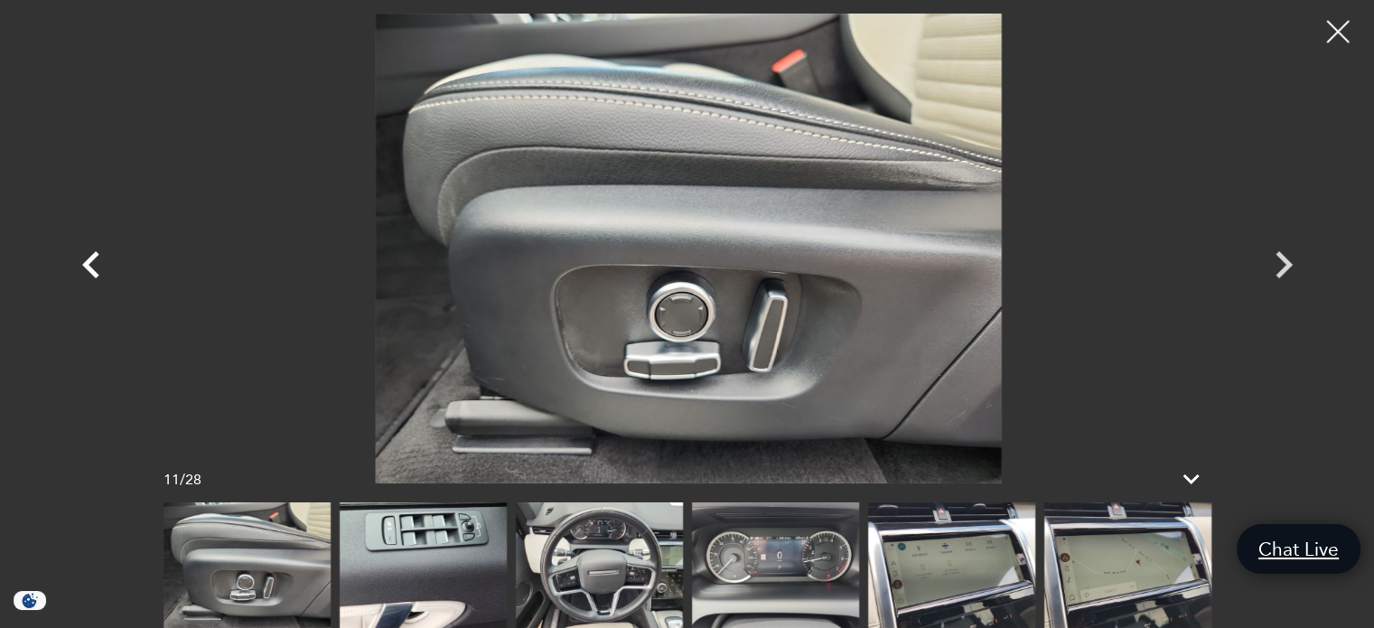
click at [89, 266] on icon "Previous" at bounding box center [90, 264] width 17 height 27
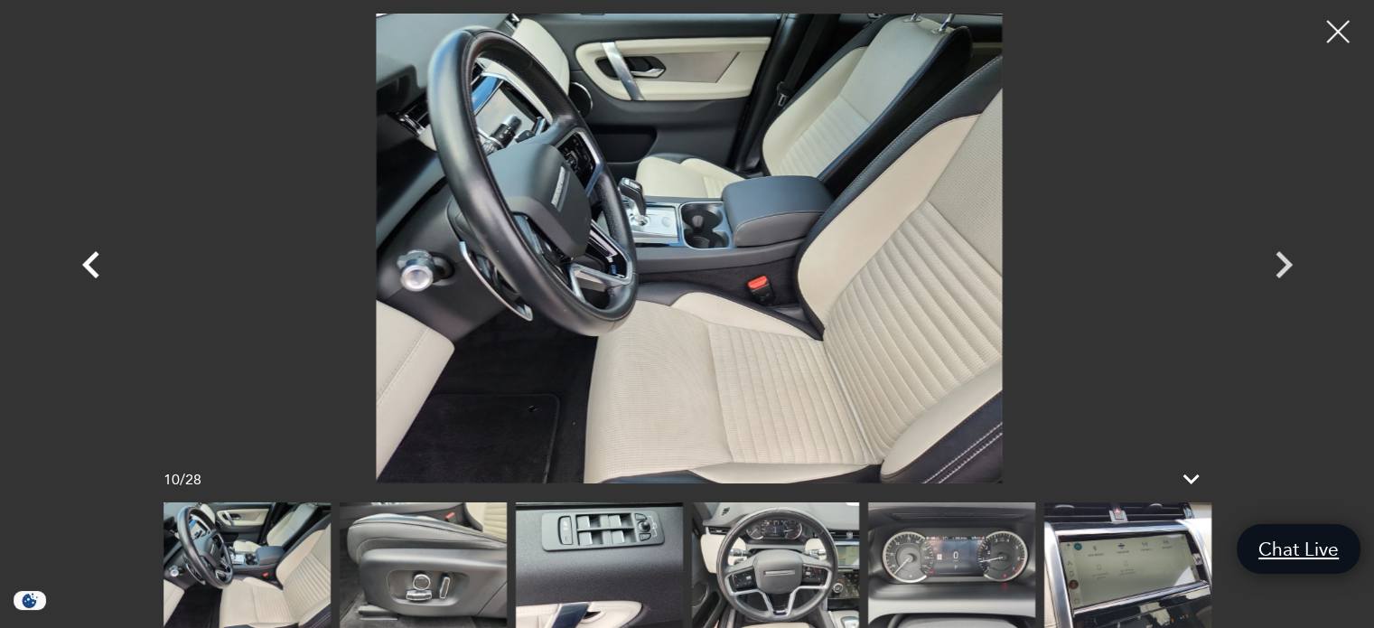
click at [94, 264] on icon "Previous" at bounding box center [91, 265] width 54 height 54
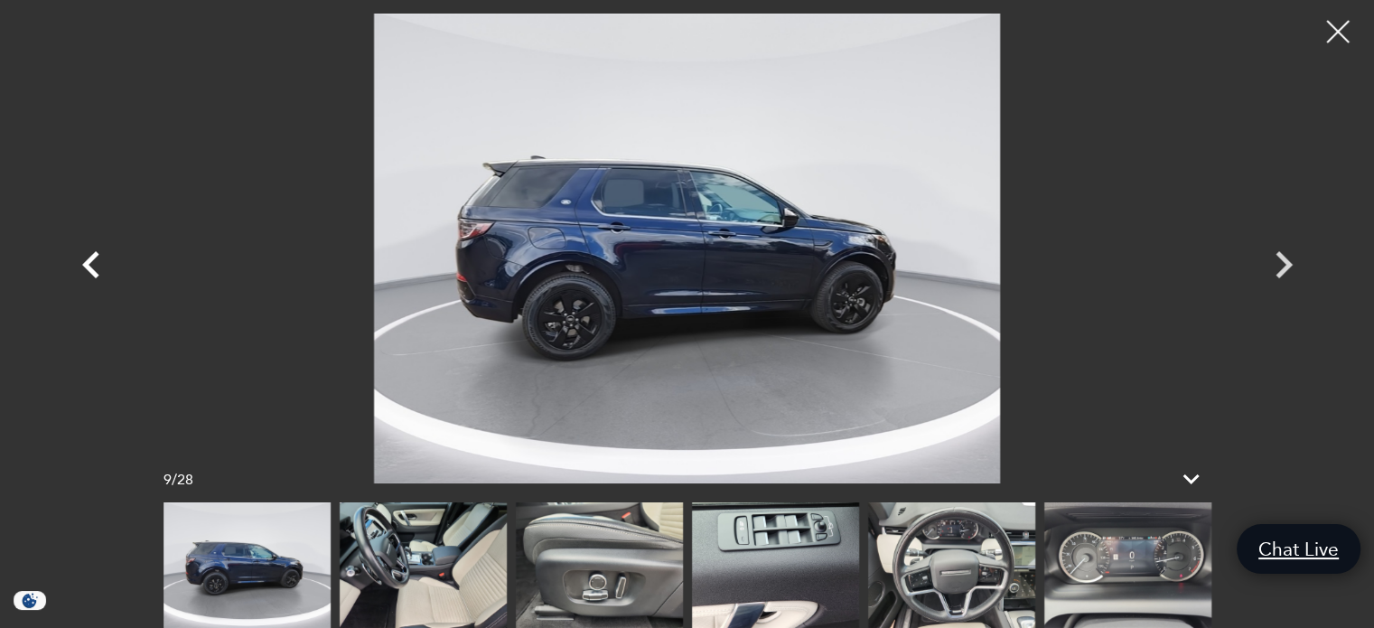
scroll to position [2167, 0]
click at [1279, 262] on icon "Next" at bounding box center [1283, 265] width 54 height 54
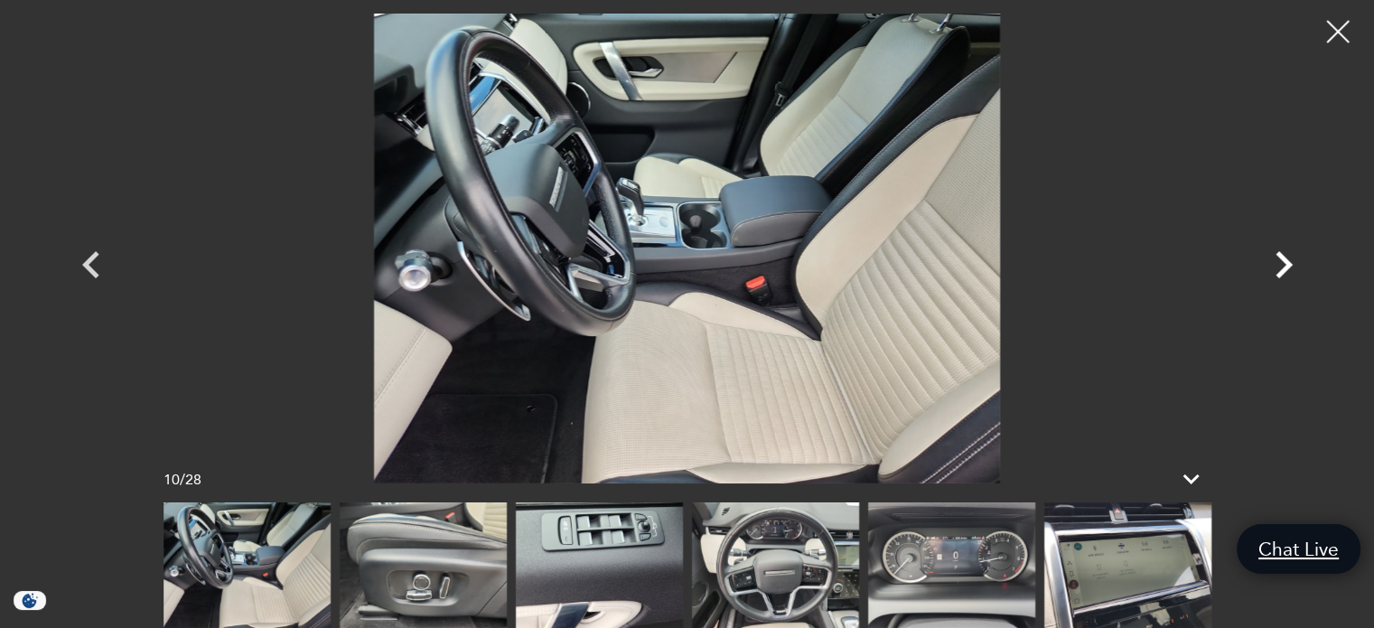
click at [1279, 262] on icon "Next" at bounding box center [1283, 265] width 54 height 54
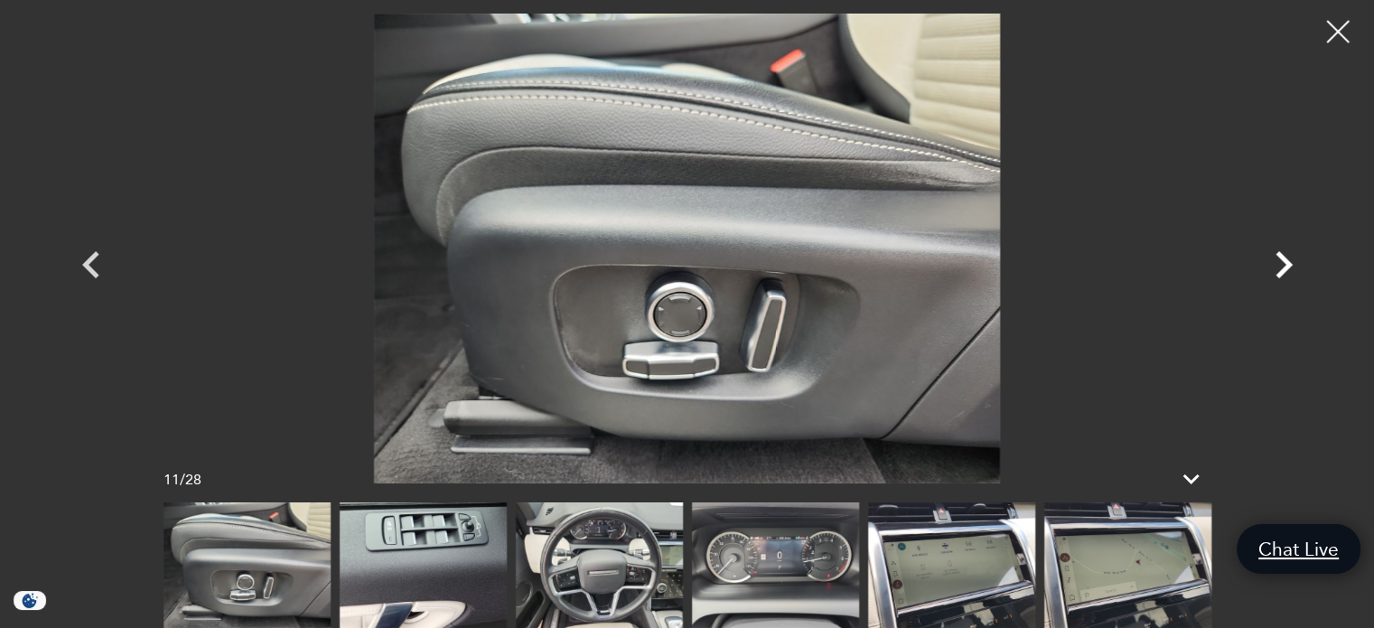
click at [1284, 256] on icon "Next" at bounding box center [1283, 265] width 54 height 54
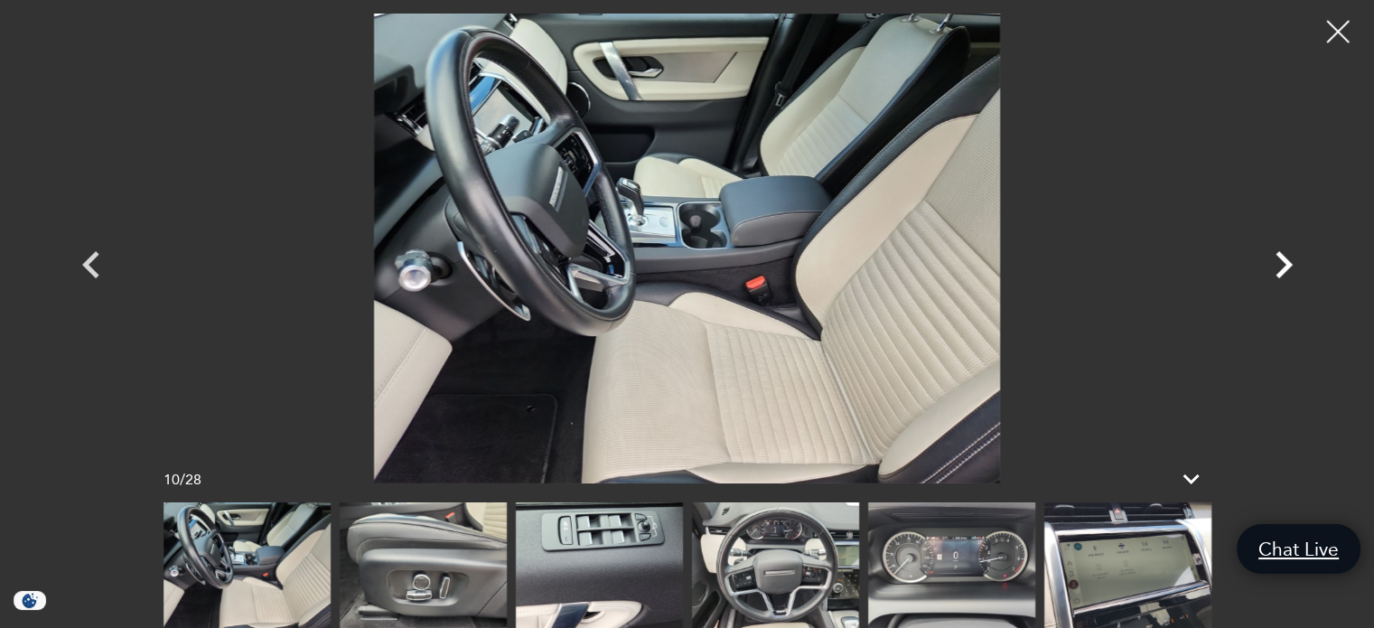
click at [1284, 259] on icon "Next" at bounding box center [1283, 264] width 17 height 27
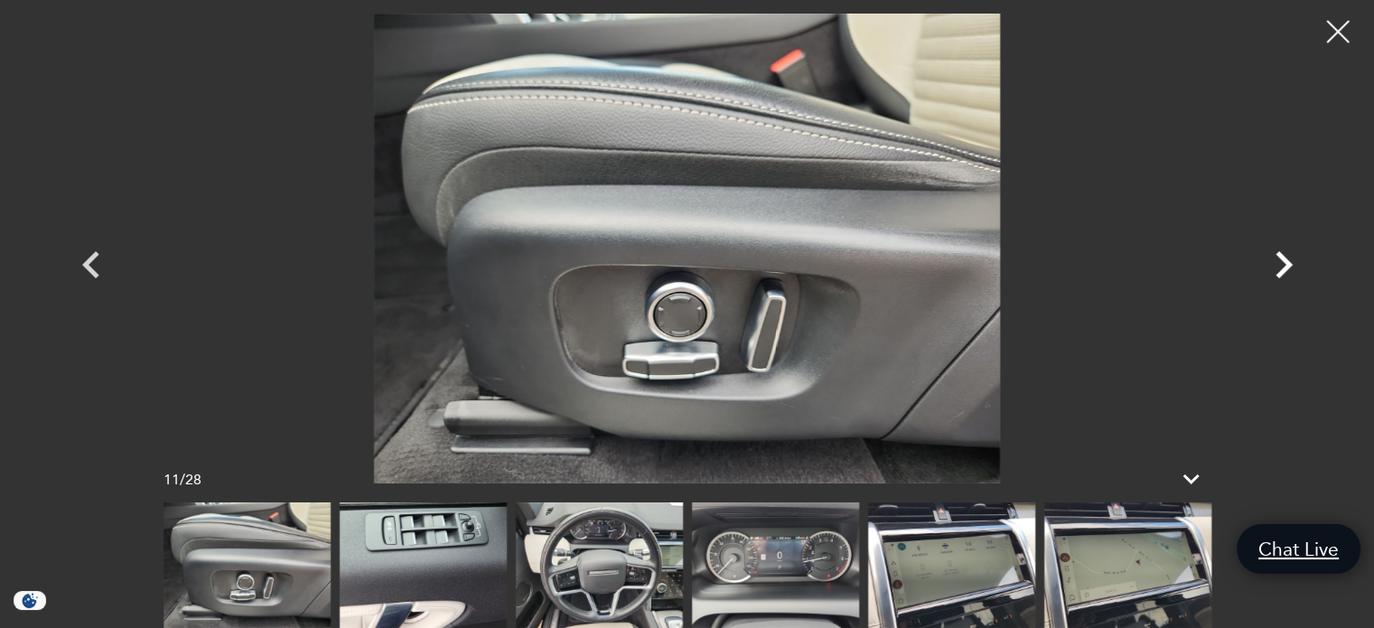
click at [1283, 259] on icon "Next" at bounding box center [1283, 264] width 17 height 27
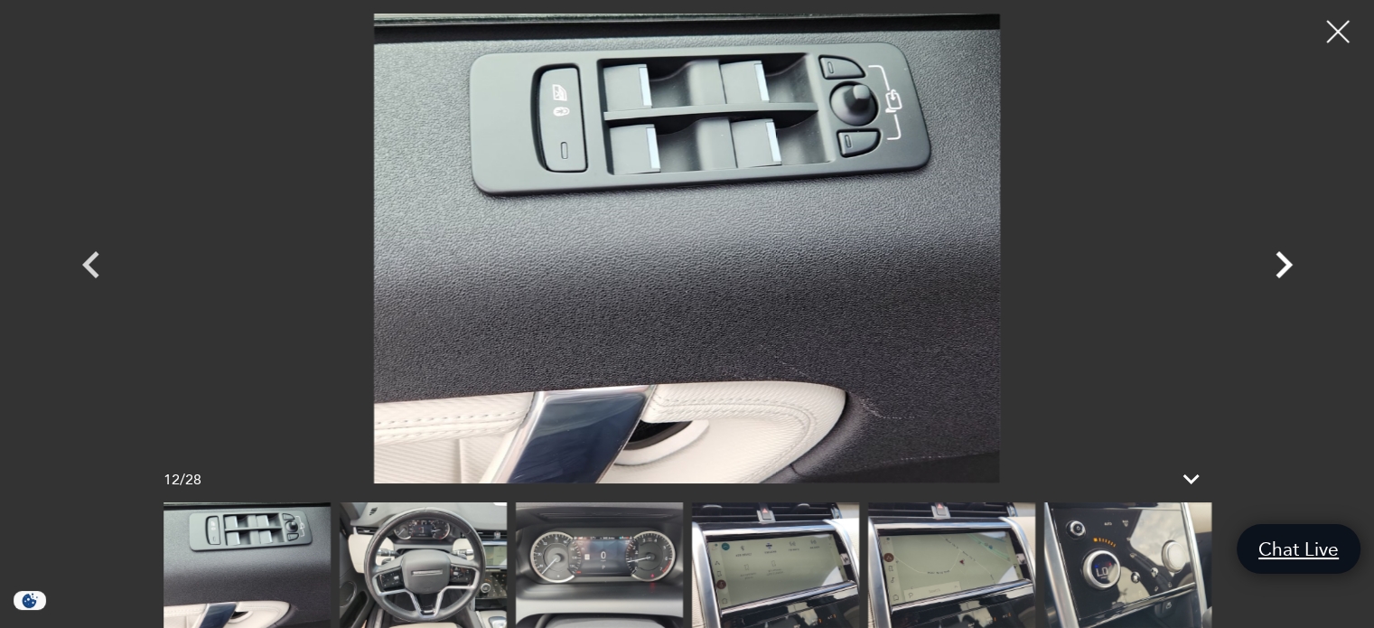
click at [1283, 259] on icon "Next" at bounding box center [1283, 264] width 17 height 27
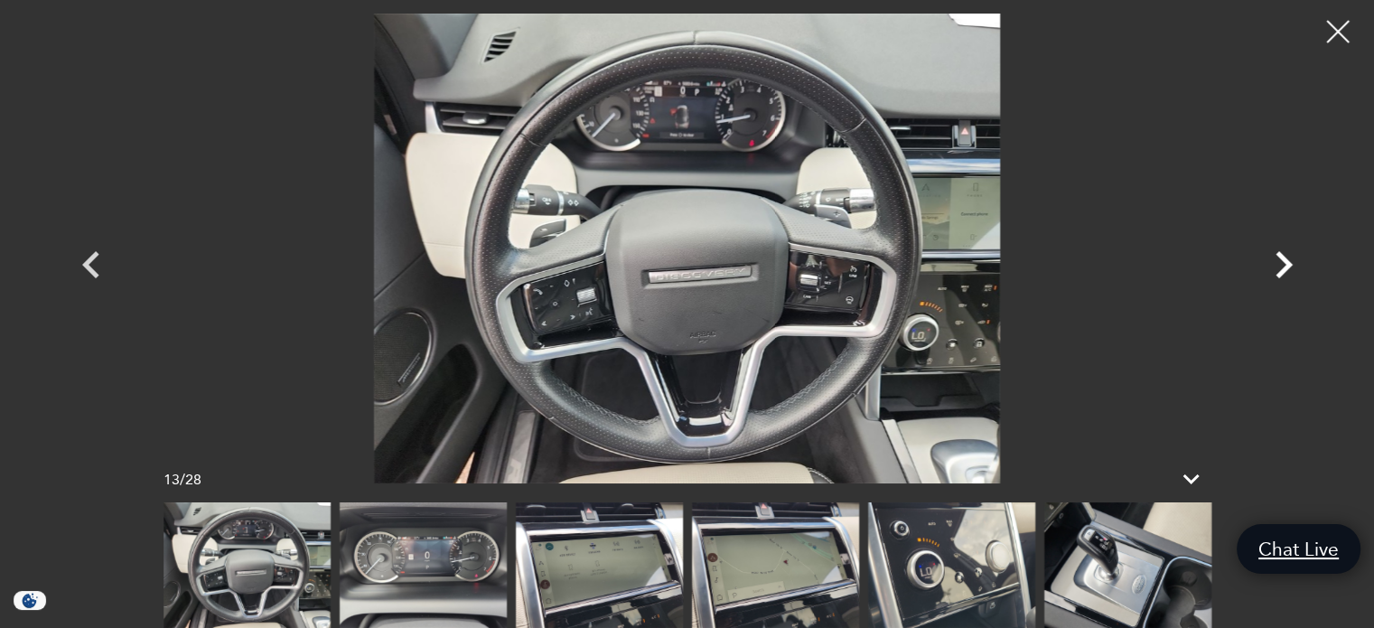
click at [1283, 259] on icon "Next" at bounding box center [1283, 264] width 17 height 27
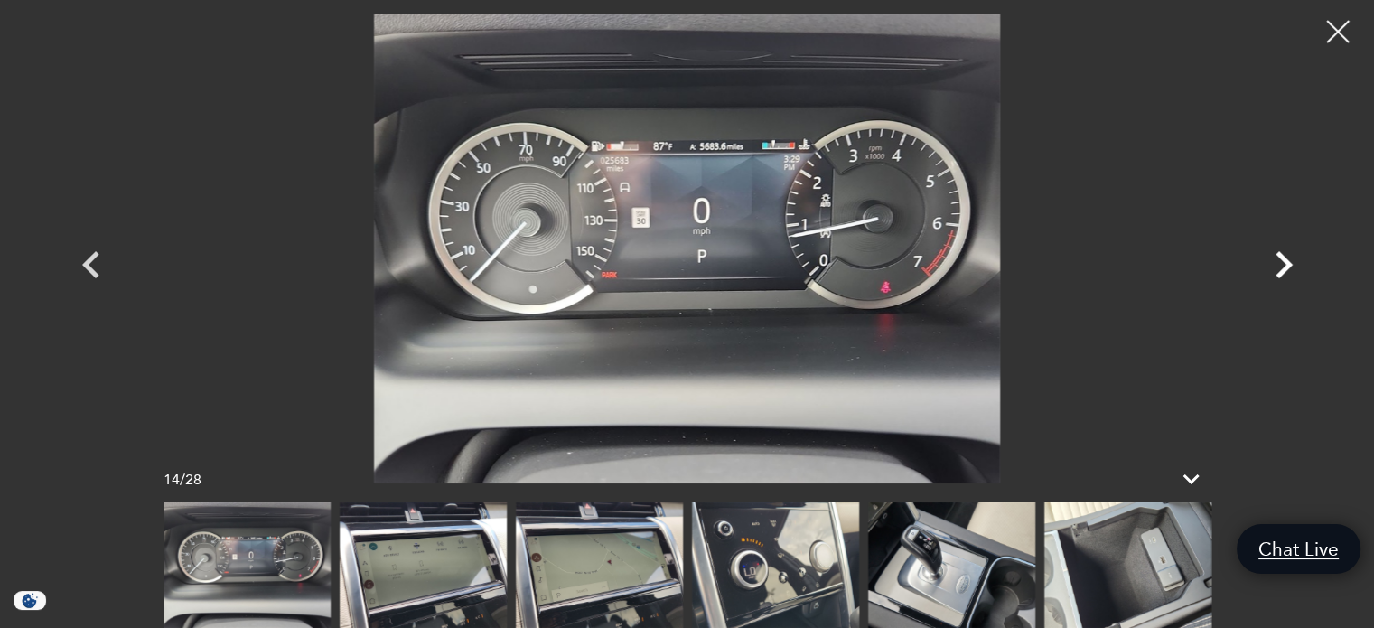
click at [1283, 259] on icon "Next" at bounding box center [1283, 264] width 17 height 27
